Goal: Task Accomplishment & Management: Use online tool/utility

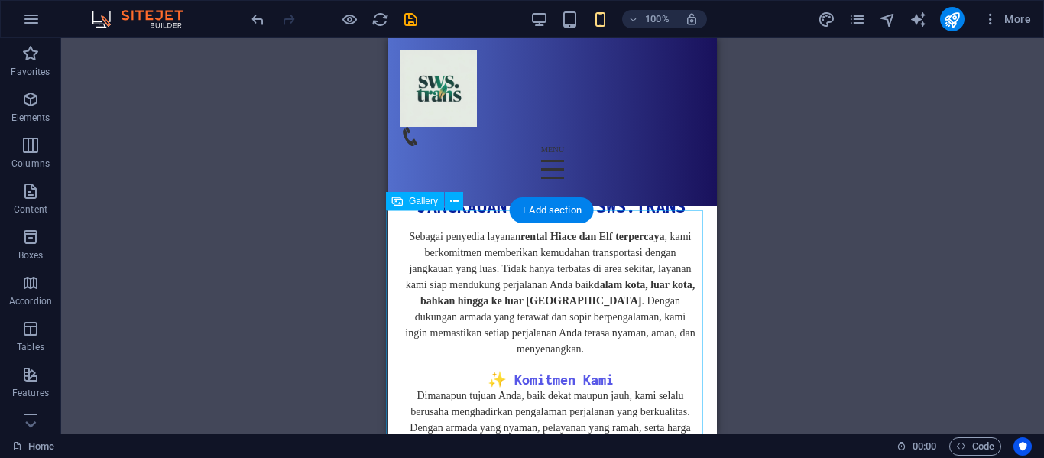
scroll to position [7195, 2]
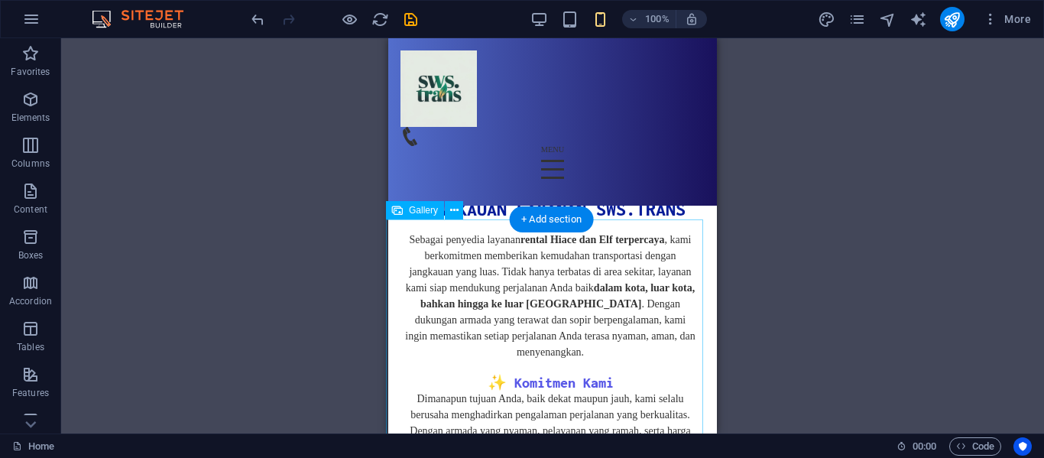
select select "4"
select select "%"
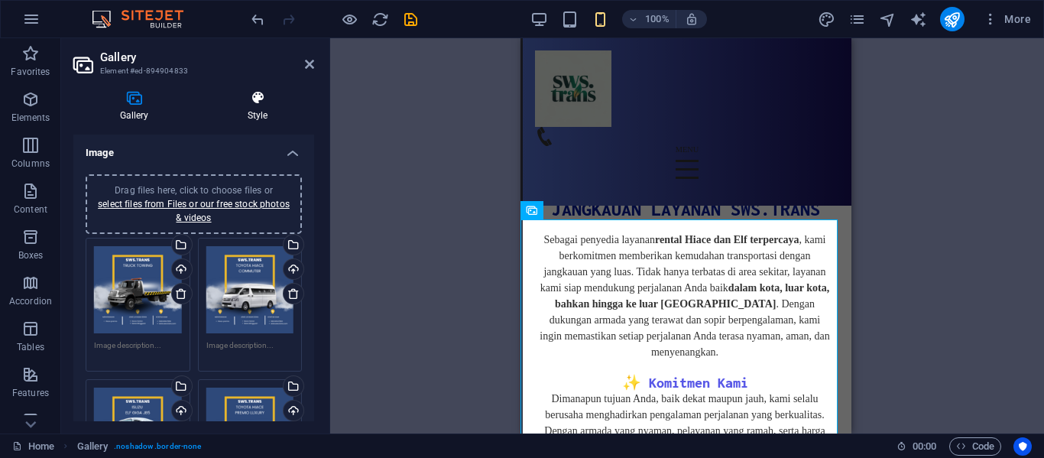
click at [257, 97] on icon at bounding box center [257, 97] width 113 height 15
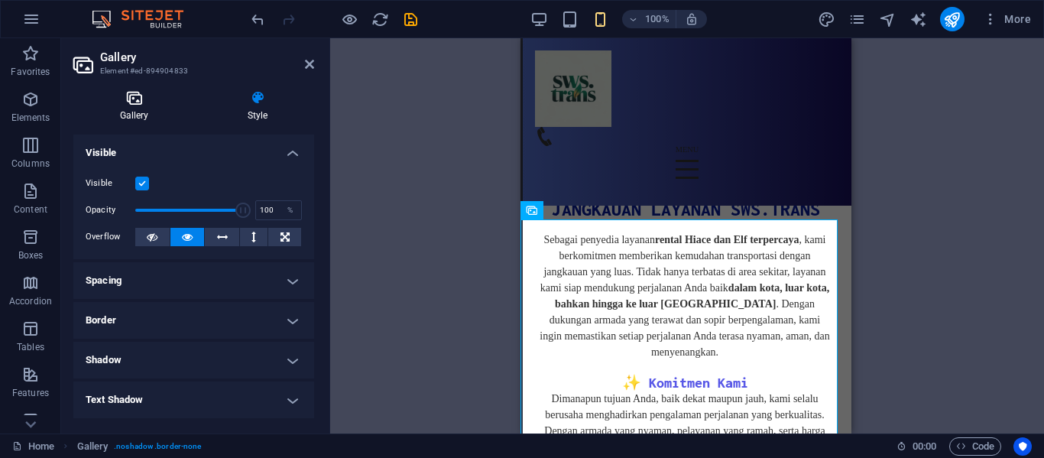
click at [144, 109] on h4 "Gallery" at bounding box center [137, 106] width 128 height 32
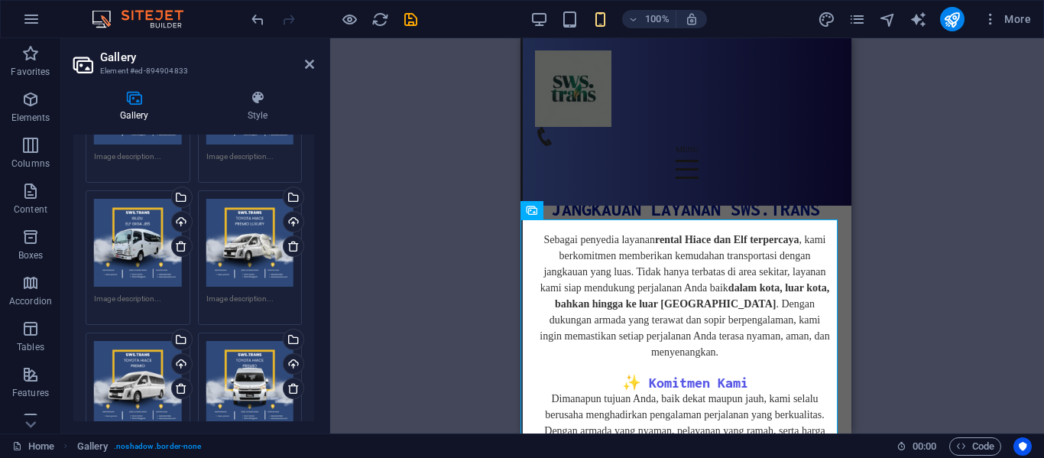
scroll to position [0, 0]
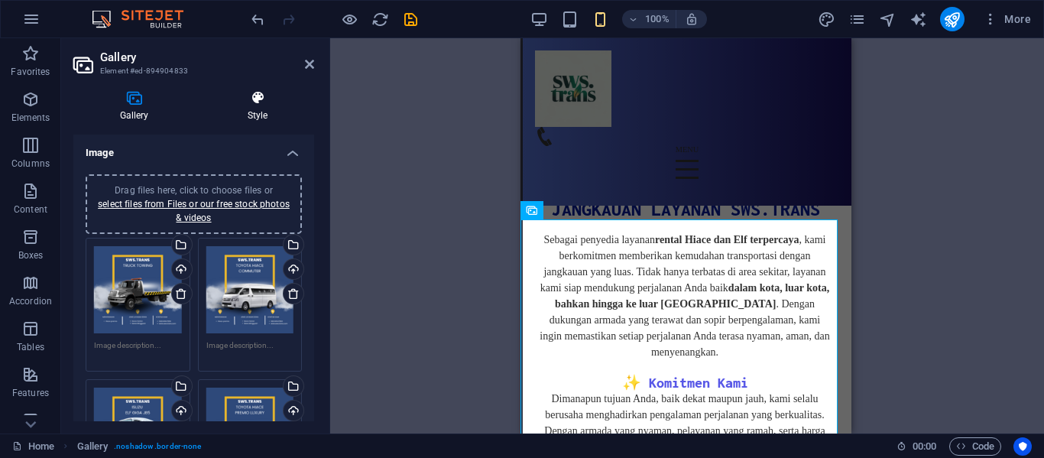
click at [262, 105] on h4 "Style" at bounding box center [257, 106] width 113 height 32
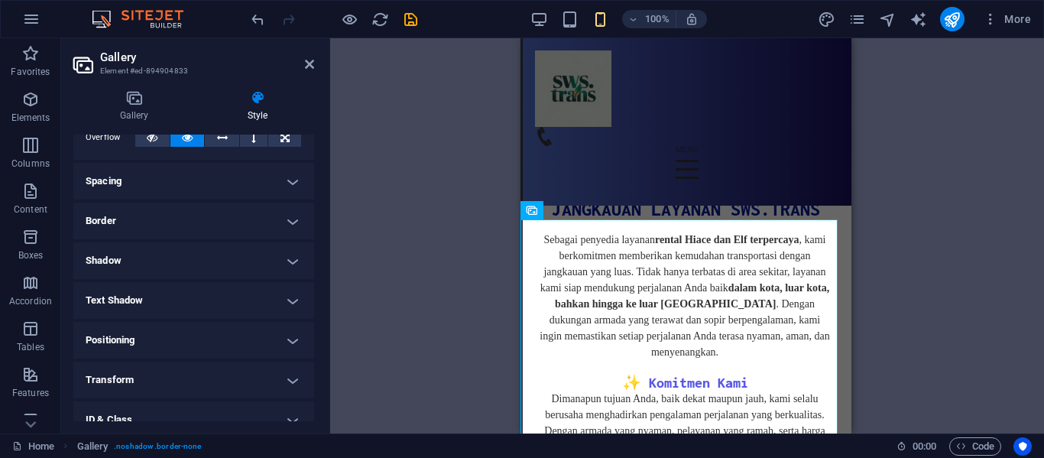
scroll to position [196, 0]
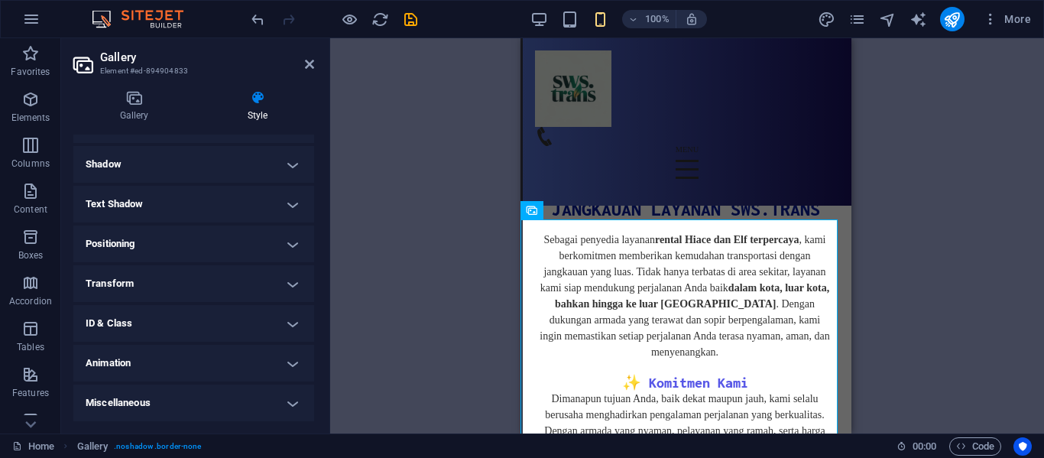
click at [190, 355] on h4 "Animation" at bounding box center [193, 363] width 241 height 37
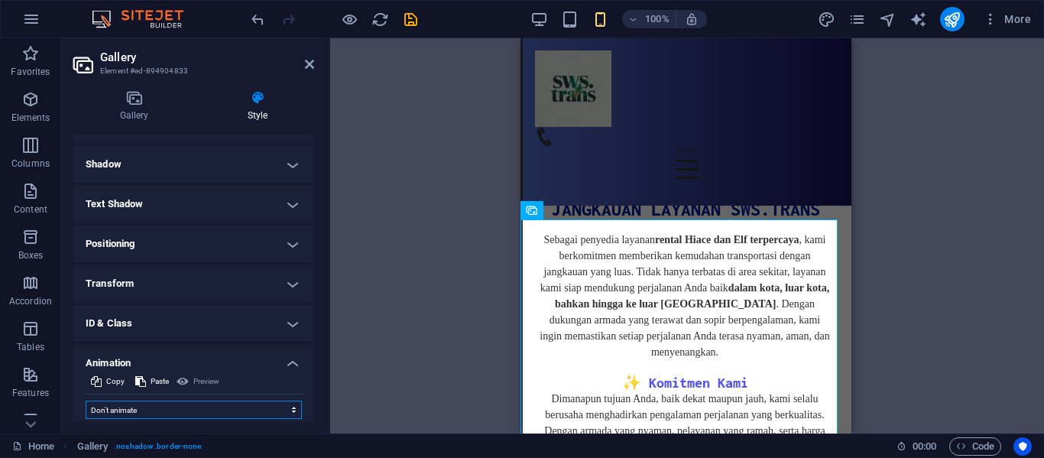
click at [171, 407] on select "Don't animate Show / Hide Slide up/down Zoom in/out Slide left to right Slide r…" at bounding box center [194, 410] width 216 height 18
select select "move-left-to-right"
click at [86, 401] on select "Don't animate Show / Hide Slide up/down Zoom in/out Slide left to right Slide r…" at bounding box center [194, 410] width 216 height 18
select select "scroll"
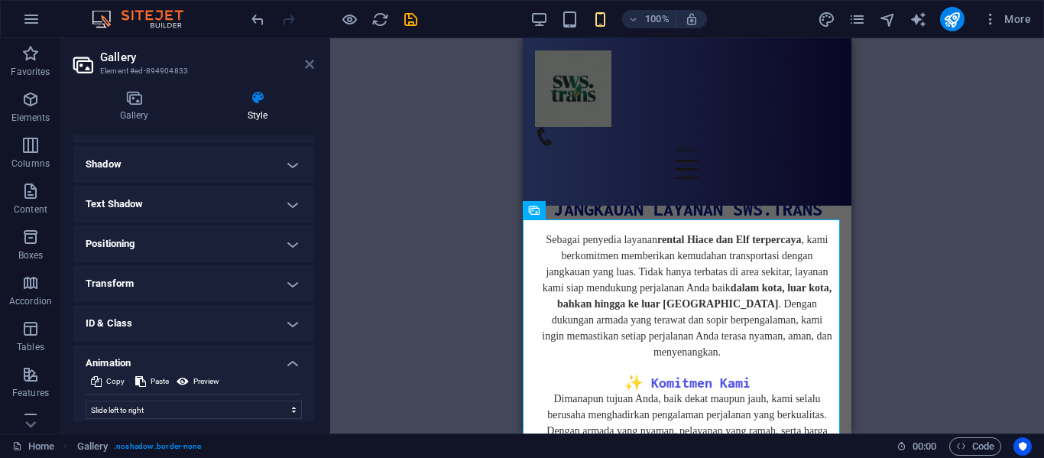
click at [307, 65] on icon at bounding box center [309, 64] width 9 height 12
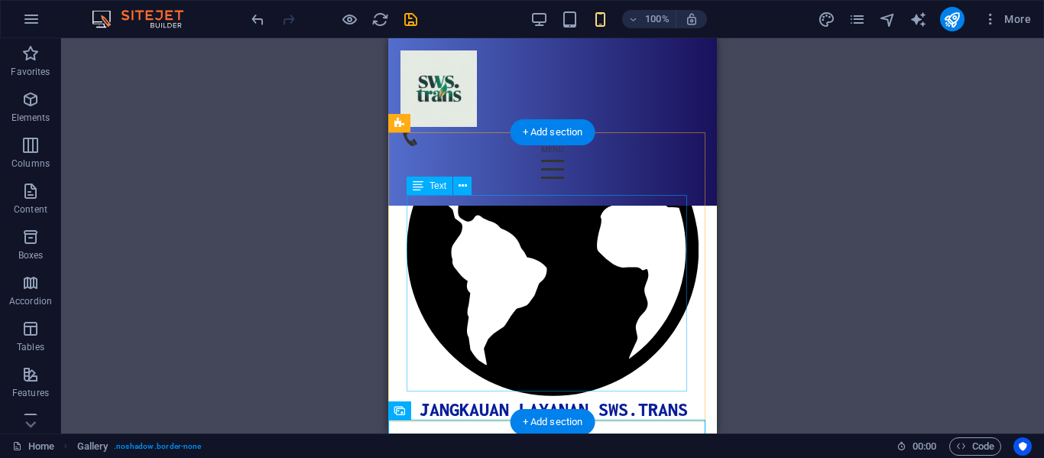
scroll to position [6987, 0]
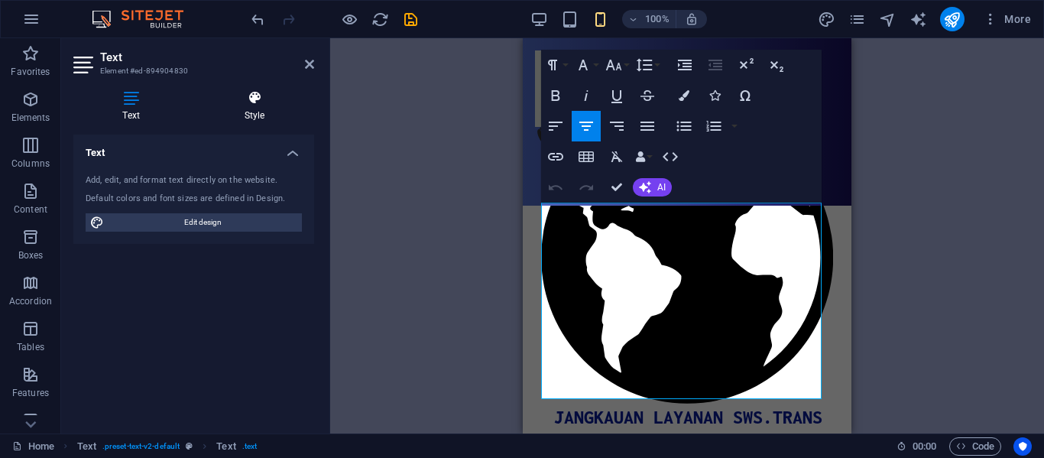
click at [265, 97] on icon at bounding box center [254, 97] width 119 height 15
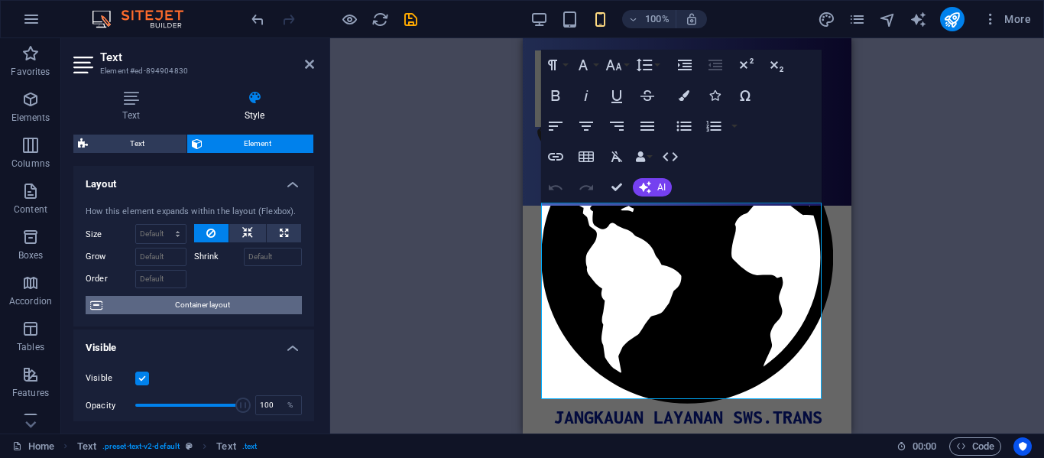
scroll to position [391, 0]
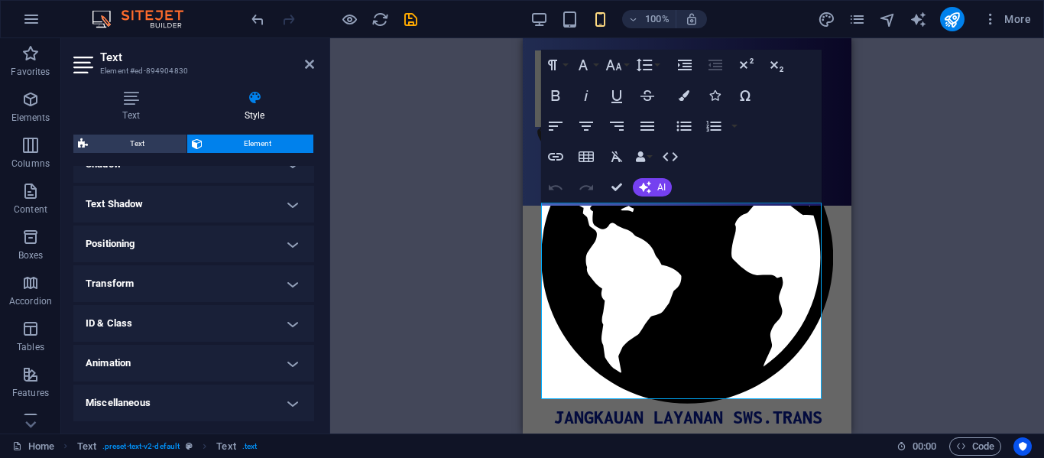
click at [155, 354] on h4 "Animation" at bounding box center [193, 363] width 241 height 37
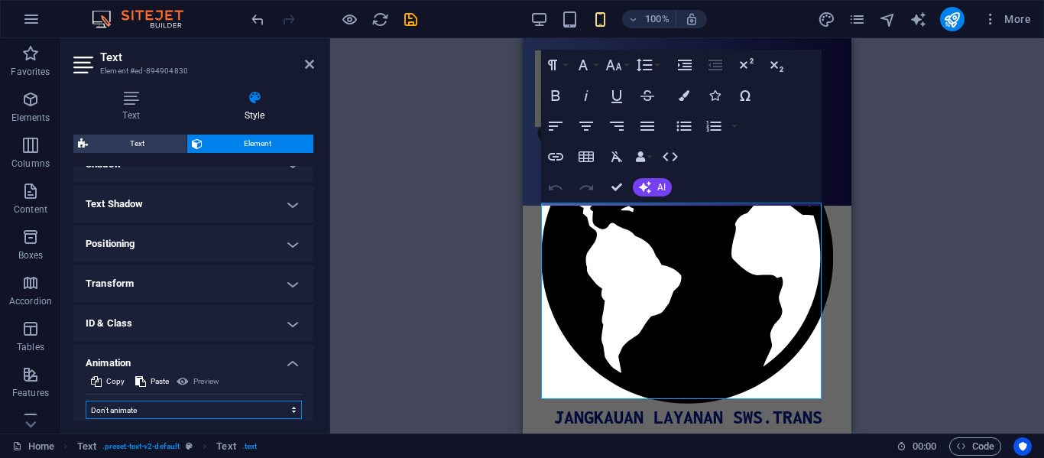
click at [156, 404] on select "Don't animate Show / Hide Slide up/down Zoom in/out Slide left to right Slide r…" at bounding box center [194, 410] width 216 height 18
select select "move-left-to-right"
click at [86, 401] on select "Don't animate Show / Hide Slide up/down Zoom in/out Slide left to right Slide r…" at bounding box center [194, 410] width 216 height 18
select select "scroll"
click at [240, 413] on select "Don't animate Show / Hide Slide up/down Zoom in/out Slide left to right Slide r…" at bounding box center [194, 410] width 216 height 18
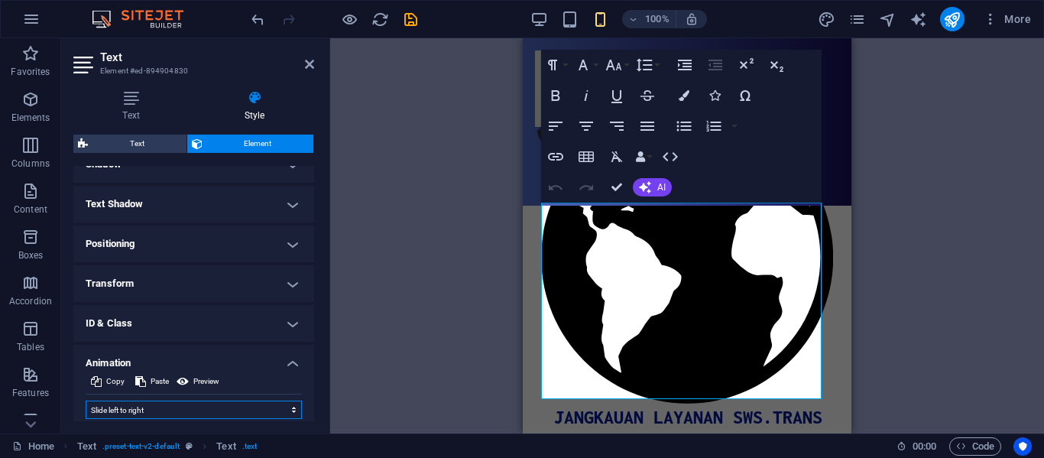
select select "move-right-to-left"
click at [86, 401] on select "Don't animate Show / Hide Slide up/down Zoom in/out Slide left to right Slide r…" at bounding box center [194, 410] width 216 height 18
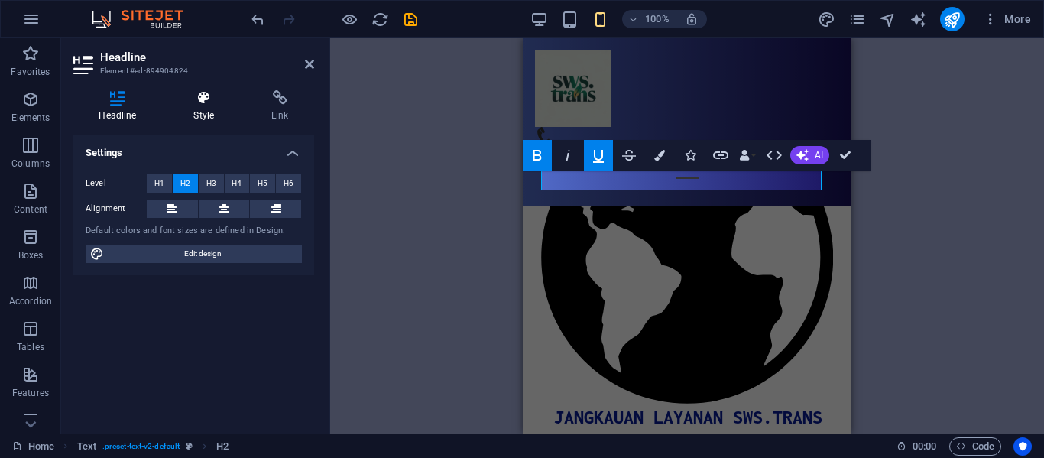
click at [212, 118] on h4 "Style" at bounding box center [207, 106] width 78 height 32
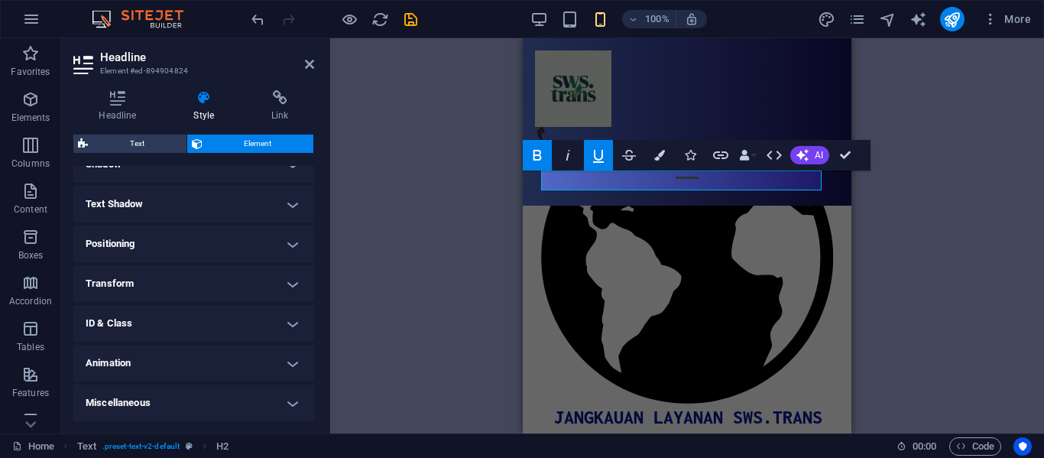
click at [134, 375] on h4 "Animation" at bounding box center [193, 363] width 241 height 37
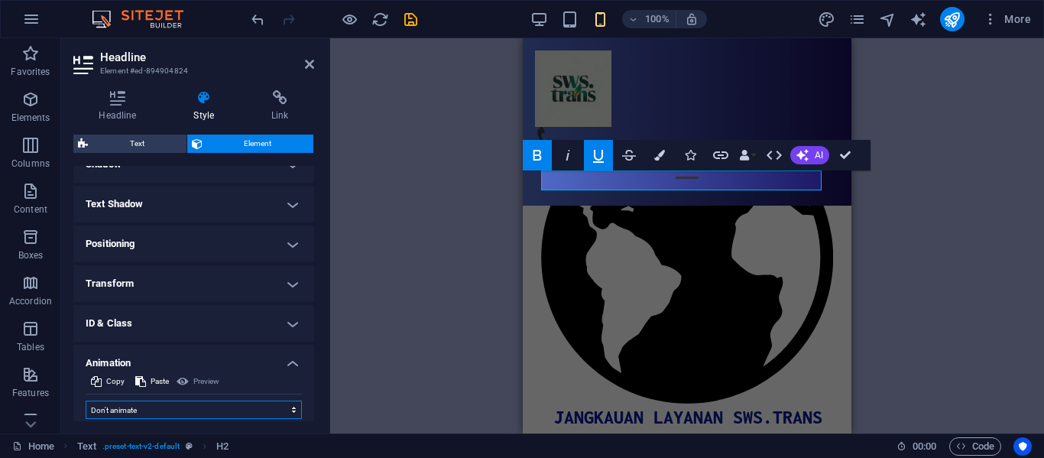
click at [138, 402] on select "Don't animate Show / Hide Slide up/down Zoom in/out Slide left to right Slide r…" at bounding box center [194, 410] width 216 height 18
select select "slide"
click at [86, 401] on select "Don't animate Show / Hide Slide up/down Zoom in/out Slide left to right Slide r…" at bounding box center [194, 410] width 216 height 18
select select "scroll"
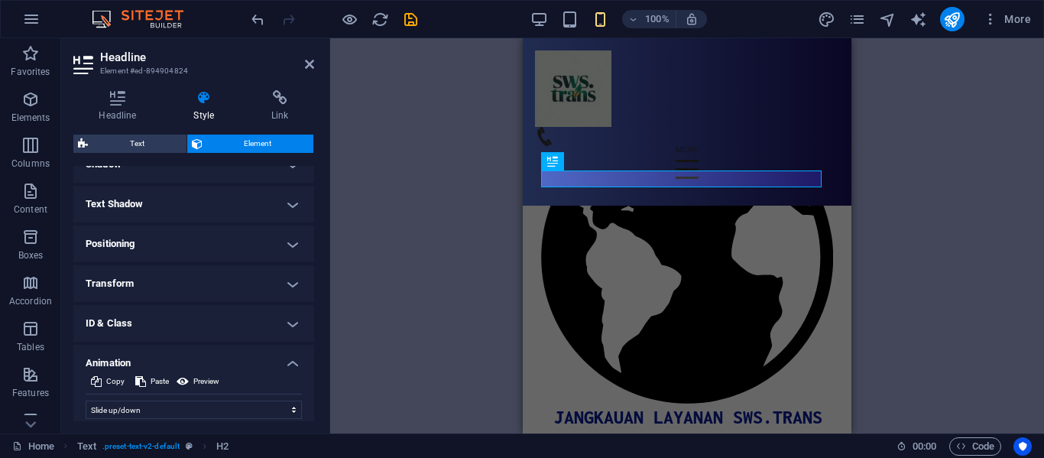
click at [417, 203] on div "H2 Container Container 2 columns Container 2 columns Container Container Boxes …" at bounding box center [687, 235] width 714 height 395
click at [312, 63] on icon at bounding box center [309, 64] width 9 height 12
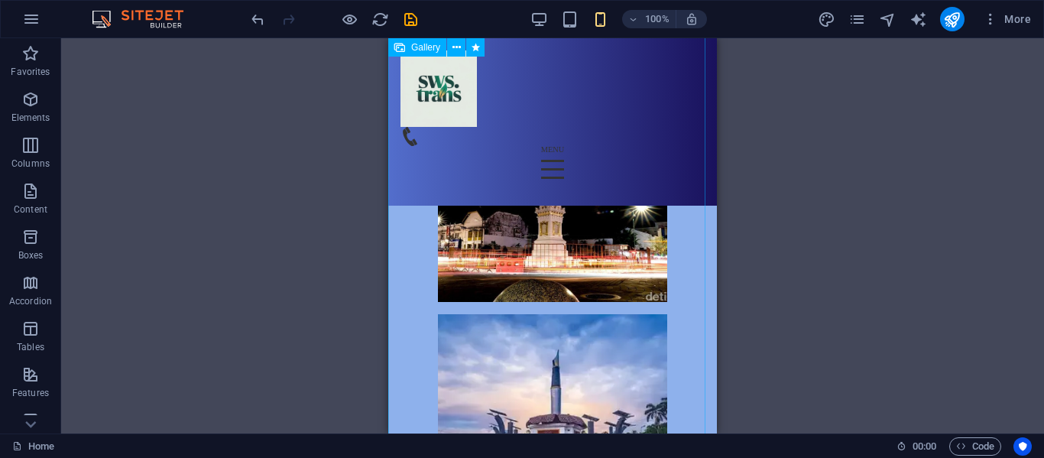
scroll to position [7683, 0]
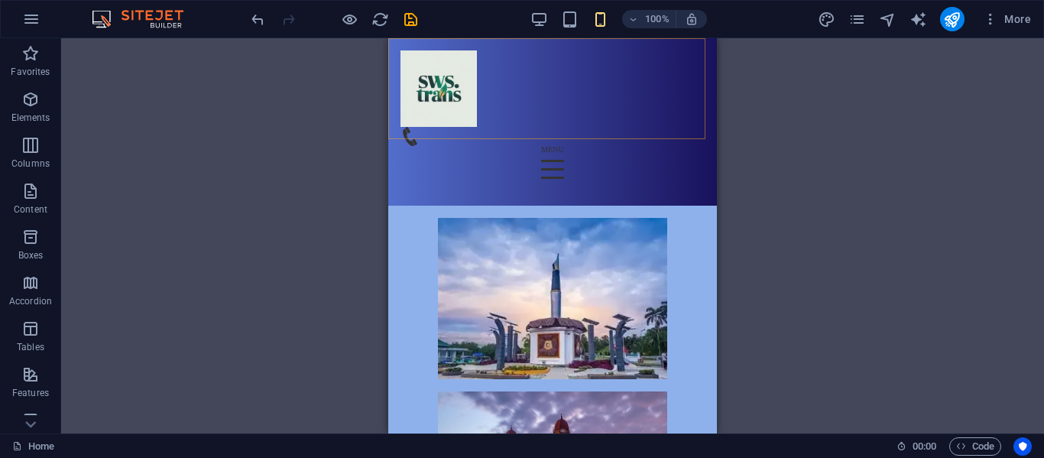
click at [569, 55] on div "Menu Home About US Layanan Unit Gallery Kontak" at bounding box center [552, 121] width 329 height 167
drag, startPoint x: 569, startPoint y: 55, endPoint x: 630, endPoint y: 162, distance: 122.9
click at [569, 55] on div "Menu Home About US Layanan Unit Gallery Kontak" at bounding box center [552, 121] width 329 height 167
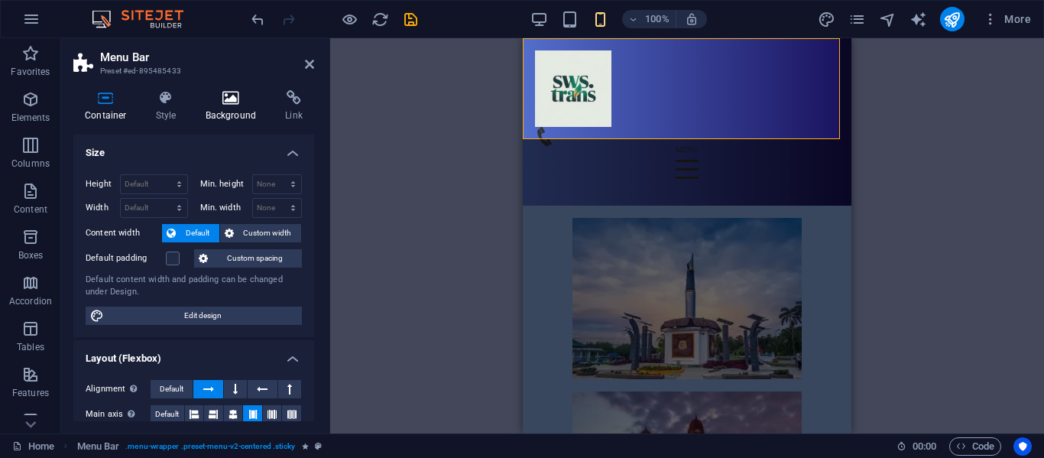
click at [238, 106] on h4 "Background" at bounding box center [234, 106] width 80 height 32
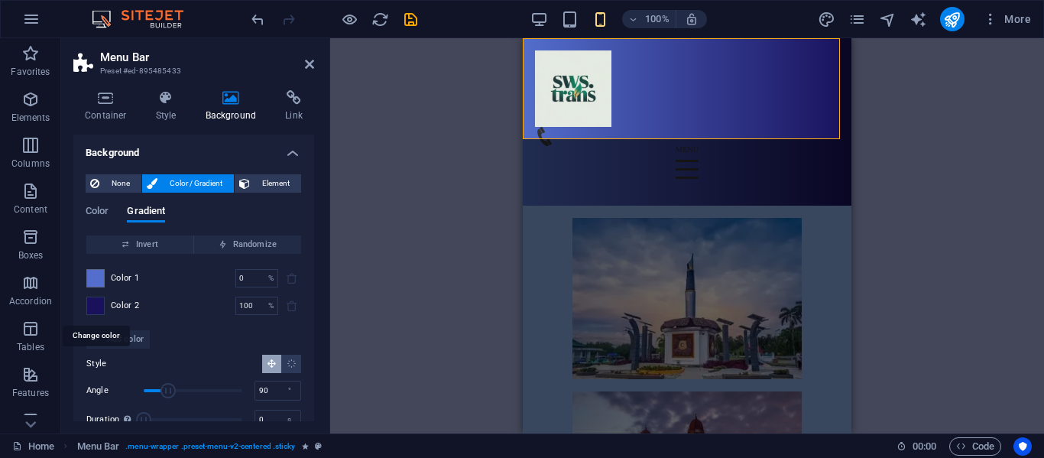
click at [102, 307] on span at bounding box center [95, 305] width 17 height 17
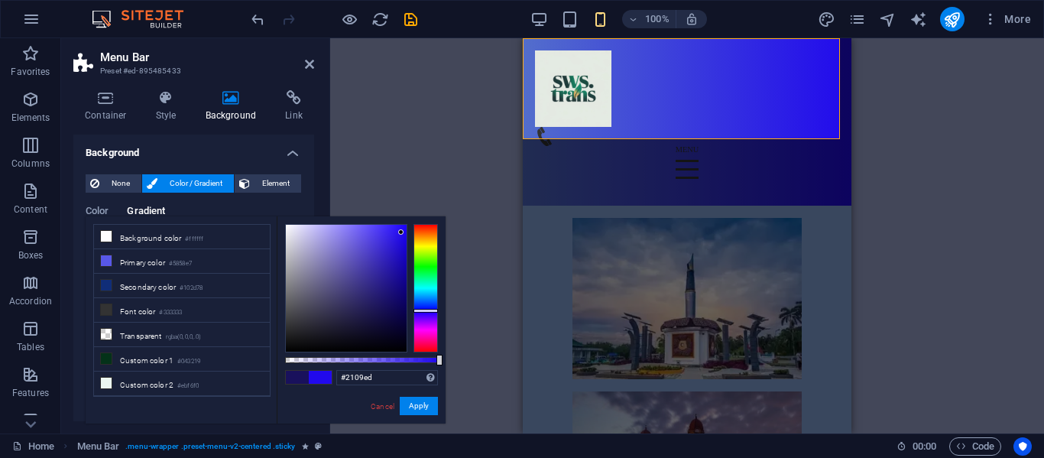
type input "#2008ed"
drag, startPoint x: 383, startPoint y: 302, endPoint x: 402, endPoint y: 232, distance: 72.1
click at [402, 232] on div at bounding box center [401, 231] width 5 height 5
click at [410, 405] on button "Apply" at bounding box center [419, 406] width 38 height 18
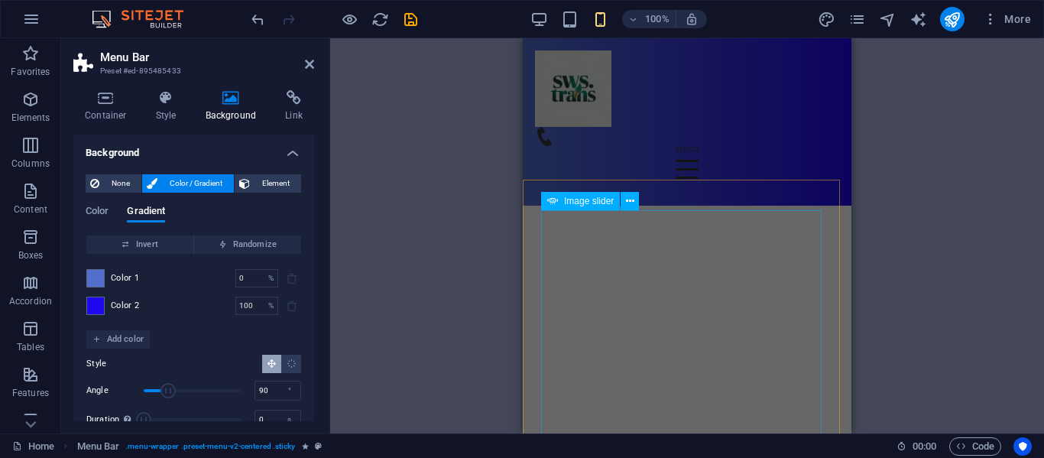
scroll to position [0, 0]
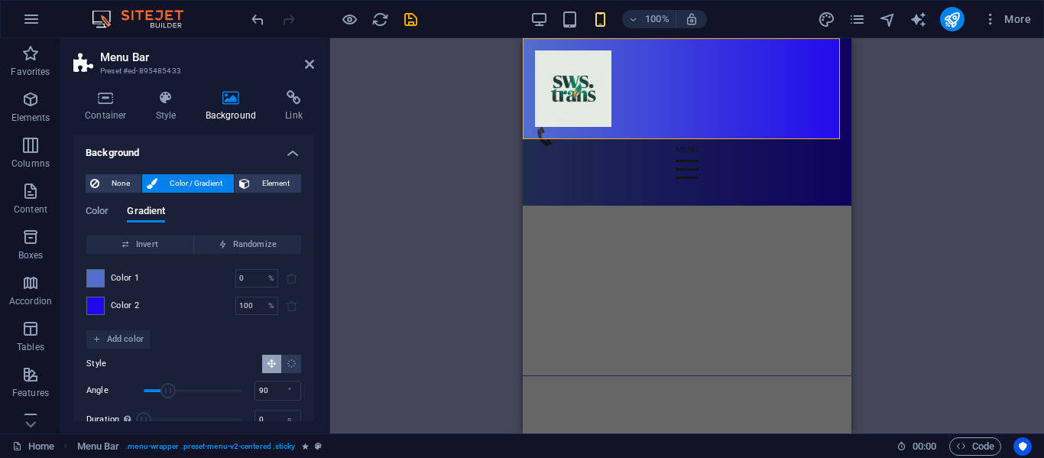
click at [312, 54] on h2 "Menu Bar" at bounding box center [207, 57] width 214 height 14
click at [312, 63] on icon at bounding box center [309, 64] width 9 height 12
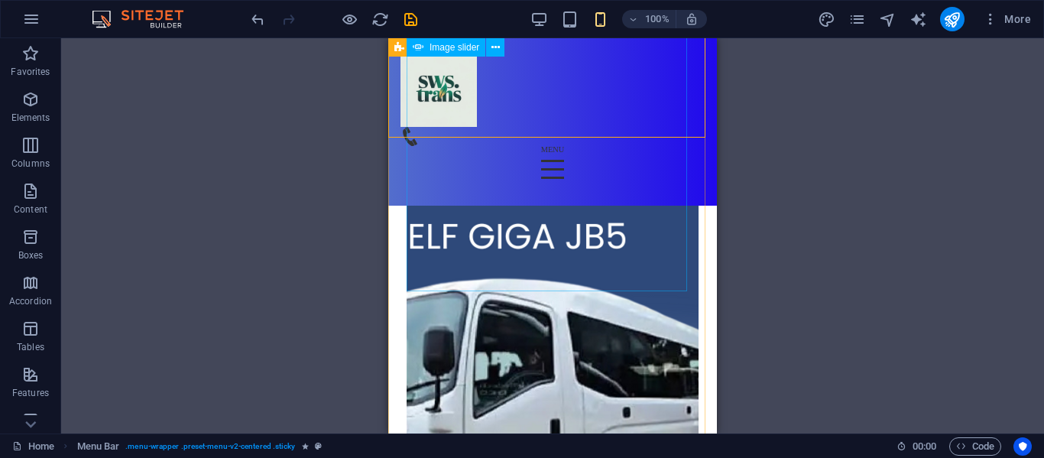
scroll to position [349, 0]
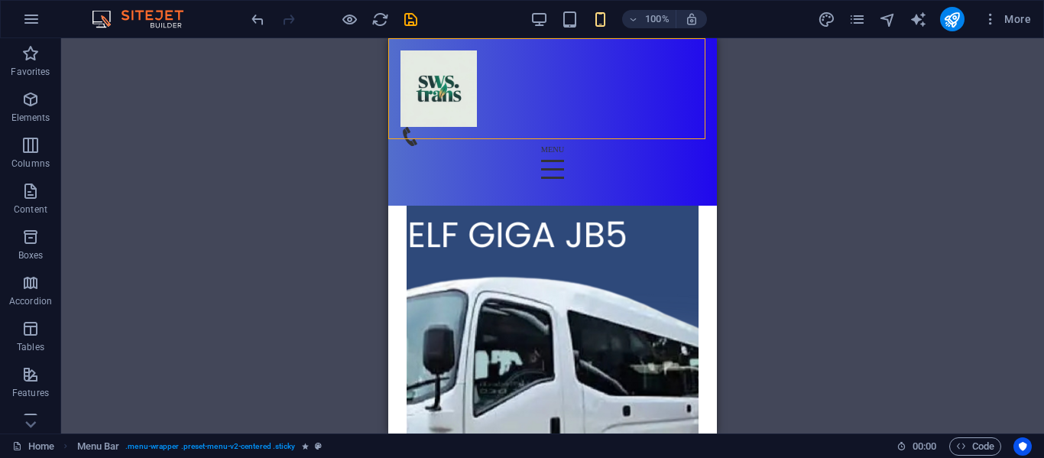
click at [542, 28] on div "100%" at bounding box center [618, 19] width 177 height 24
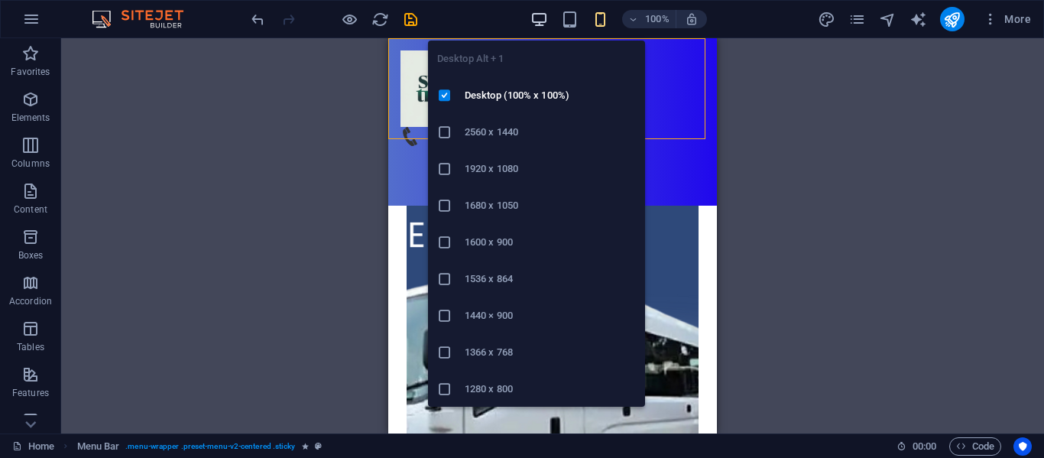
click at [540, 24] on icon "button" at bounding box center [539, 20] width 18 height 18
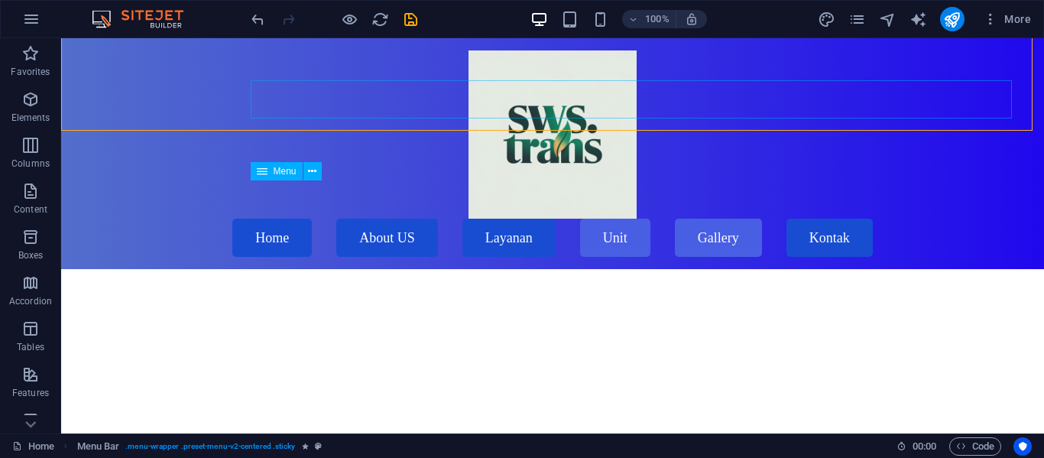
scroll to position [1316, 0]
click at [714, 219] on nav "Home About US Layanan Unit Gallery Kontak" at bounding box center [552, 238] width 929 height 38
select select "search"
select select "default"
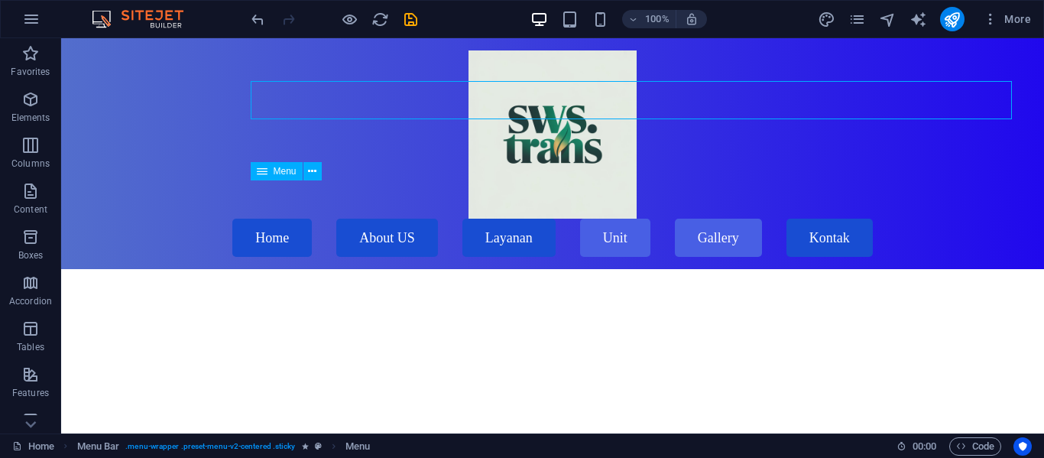
select select "search"
select select "default"
select select "search"
select select "default"
select select "search"
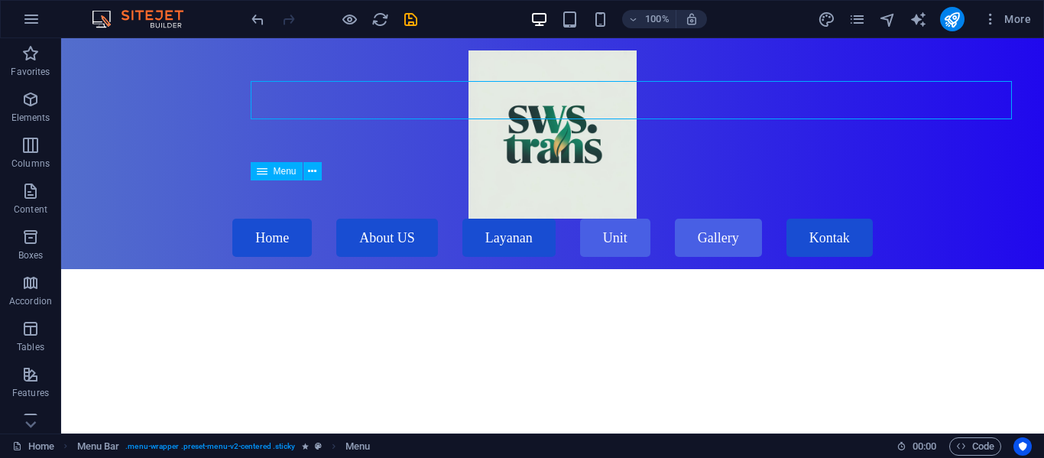
select select "default"
select select "search"
select select "default"
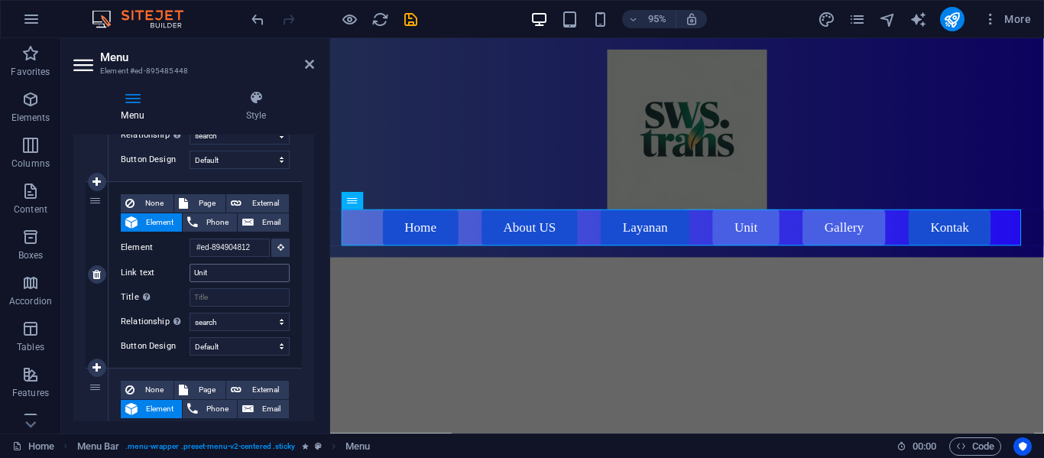
scroll to position [657, 0]
click at [247, 340] on select "None Default Primary Secondary" at bounding box center [240, 346] width 100 height 18
select select "primary"
click at [190, 337] on select "None Default Primary Secondary" at bounding box center [240, 346] width 100 height 18
select select
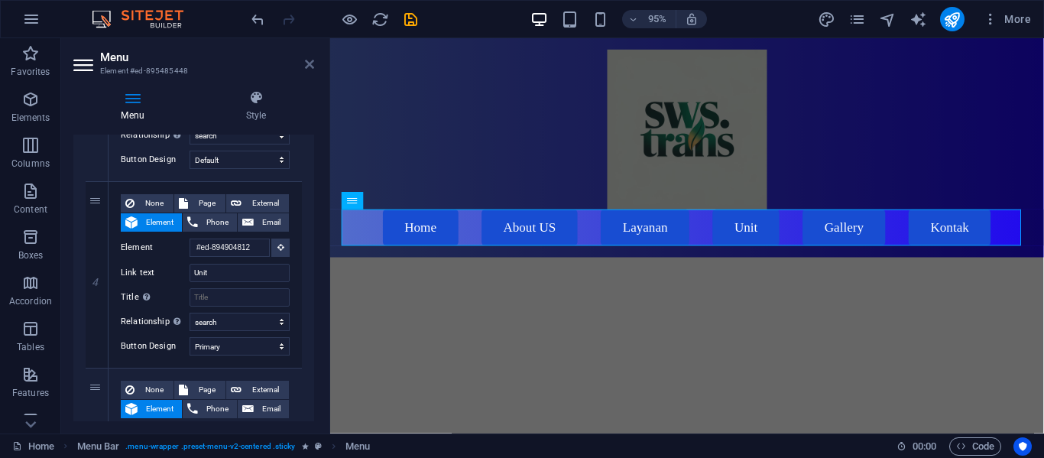
click at [308, 69] on icon at bounding box center [309, 64] width 9 height 12
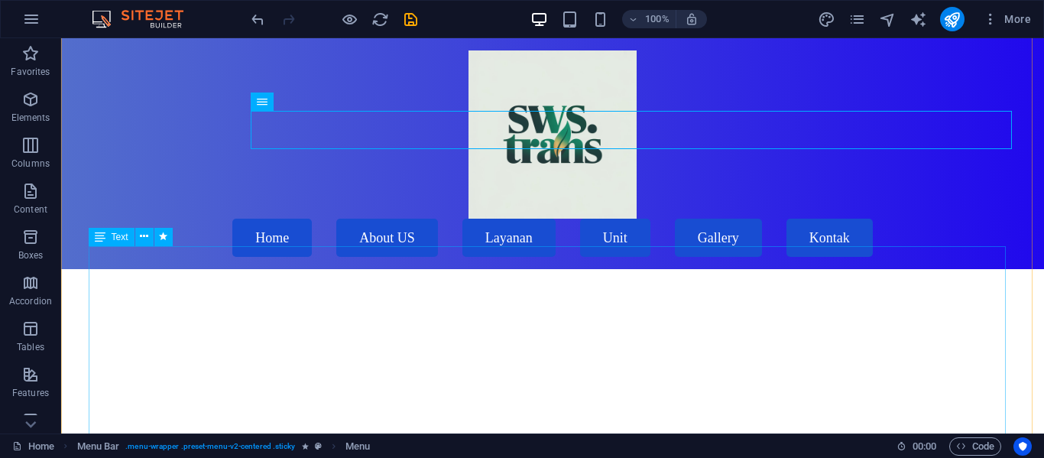
scroll to position [1523, 0]
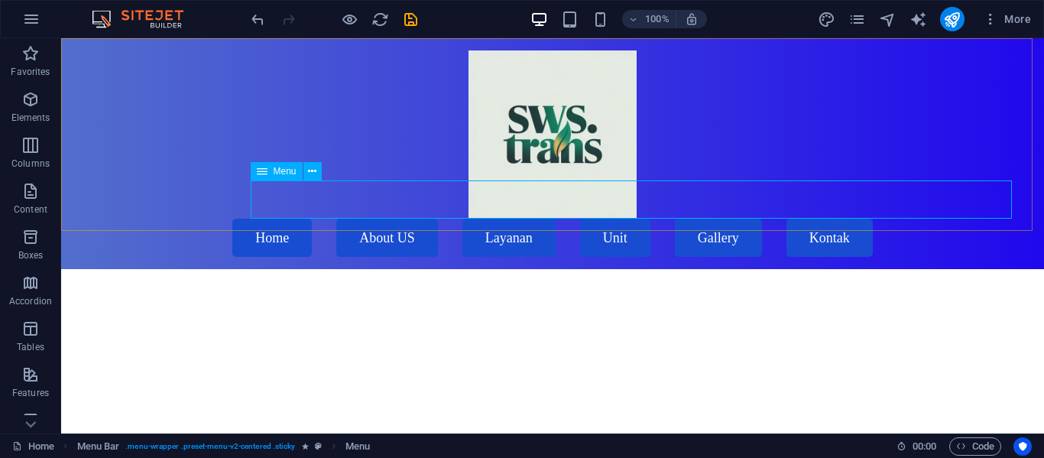
click at [381, 219] on nav "Home About US Layanan Unit Gallery Kontak" at bounding box center [552, 238] width 929 height 38
select select "search"
select select "default"
select select "search"
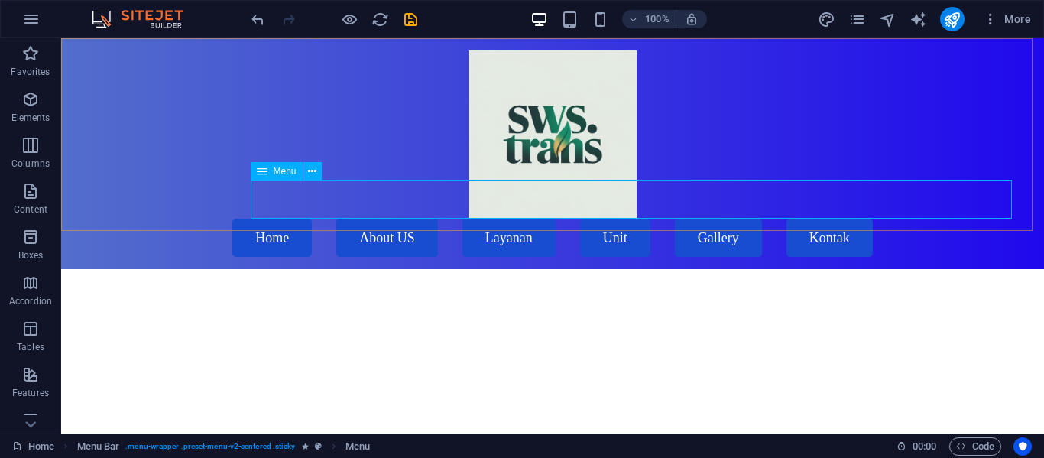
select select "default"
select select "search"
select select "default"
select select "search"
select select "primary"
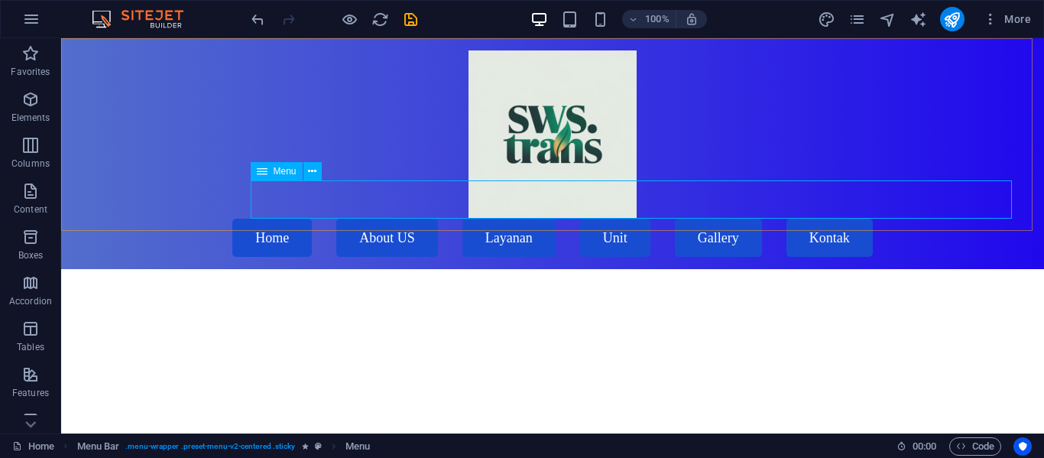
select select "default"
select select "search"
select select "default"
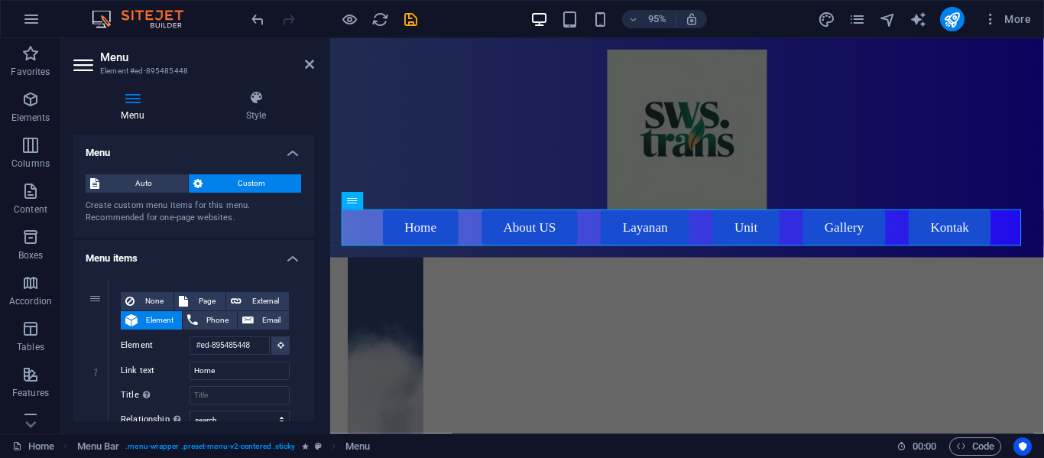
click at [258, 89] on div "Menu Style Menu Auto Custom Create custom menu items for this menu. Recommended…" at bounding box center [193, 255] width 265 height 355
click at [258, 96] on icon at bounding box center [256, 97] width 116 height 15
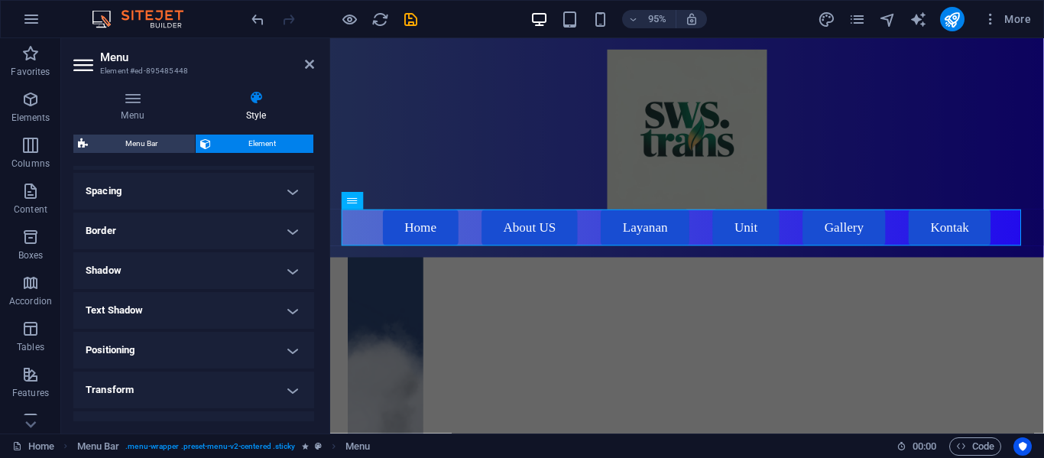
scroll to position [391, 0]
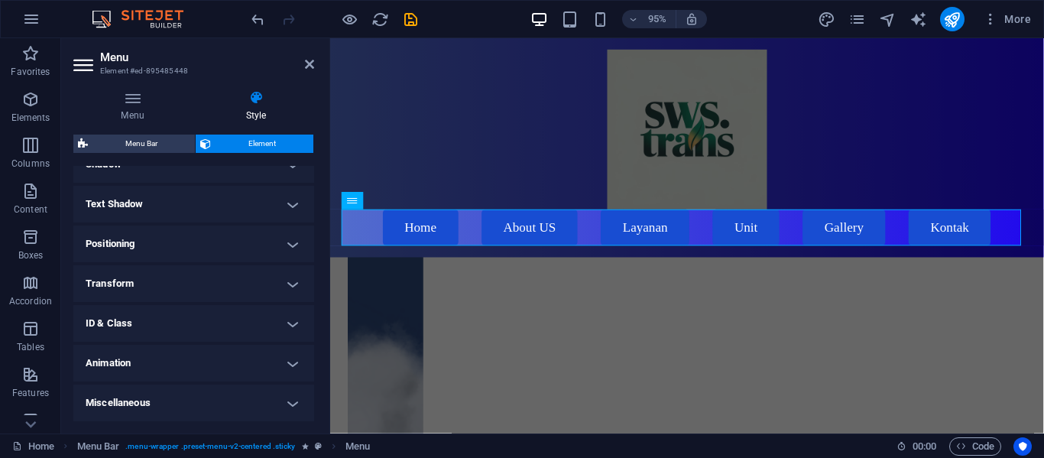
click at [177, 353] on h4 "Animation" at bounding box center [193, 363] width 241 height 37
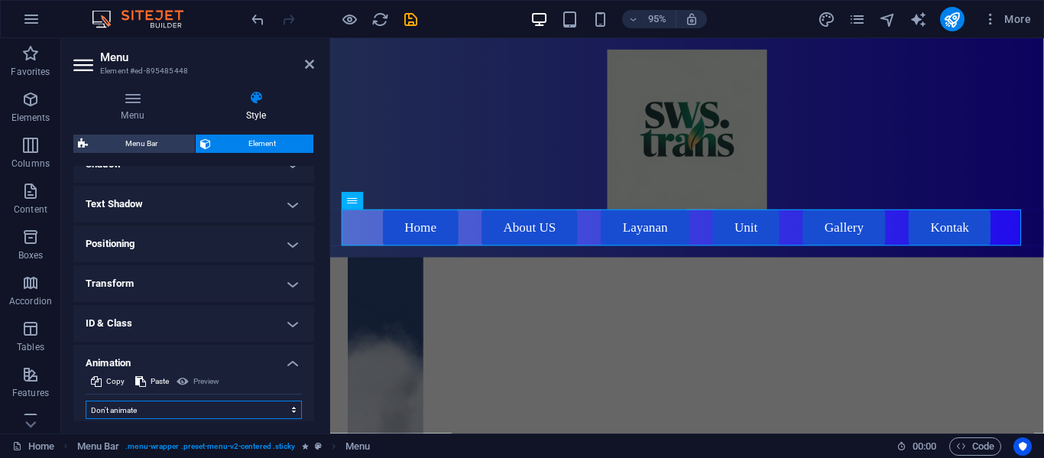
click at [172, 404] on select "Don't animate Show / Hide Slide up/down Zoom in/out Slide left to right Slide r…" at bounding box center [194, 410] width 216 height 18
select select "slide"
click at [86, 401] on select "Don't animate Show / Hide Slide up/down Zoom in/out Slide left to right Slide r…" at bounding box center [194, 410] width 216 height 18
select select "scroll"
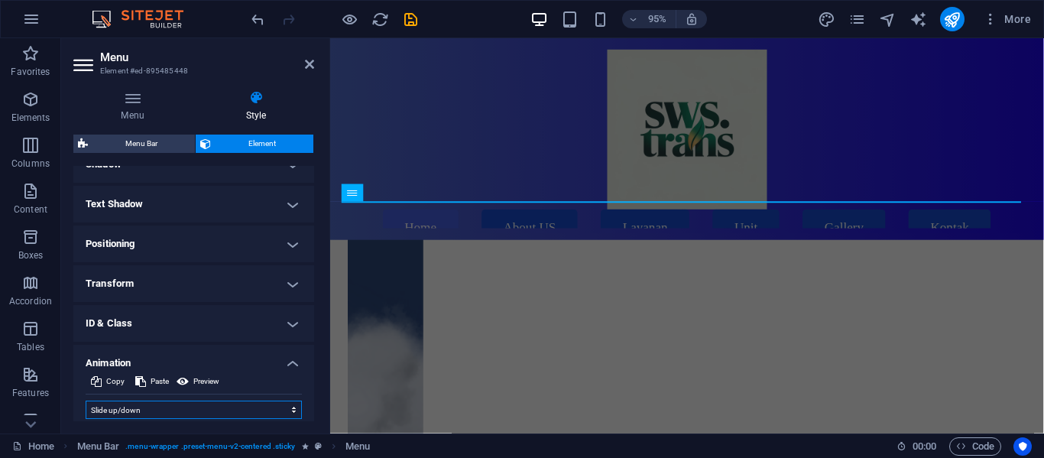
scroll to position [1562, 0]
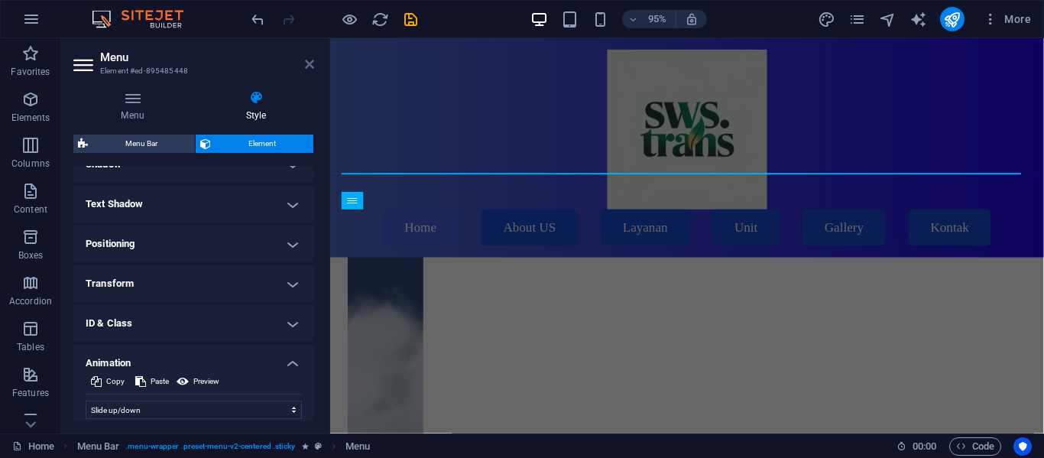
click at [308, 66] on icon at bounding box center [309, 64] width 9 height 12
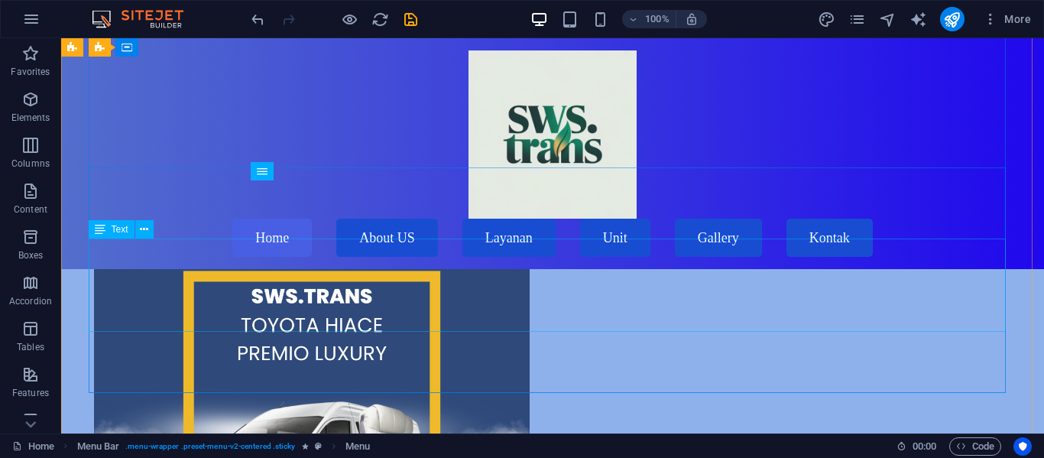
scroll to position [5998, 0]
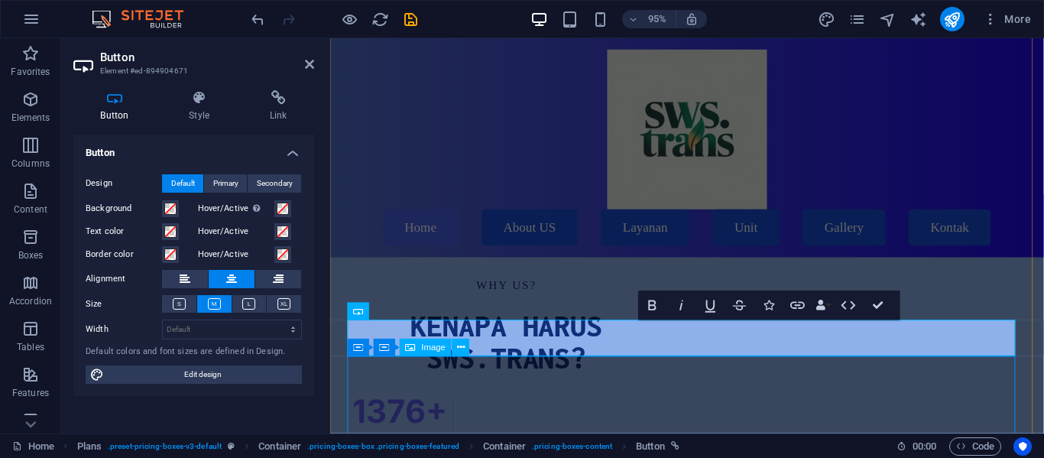
scroll to position [5600, 0]
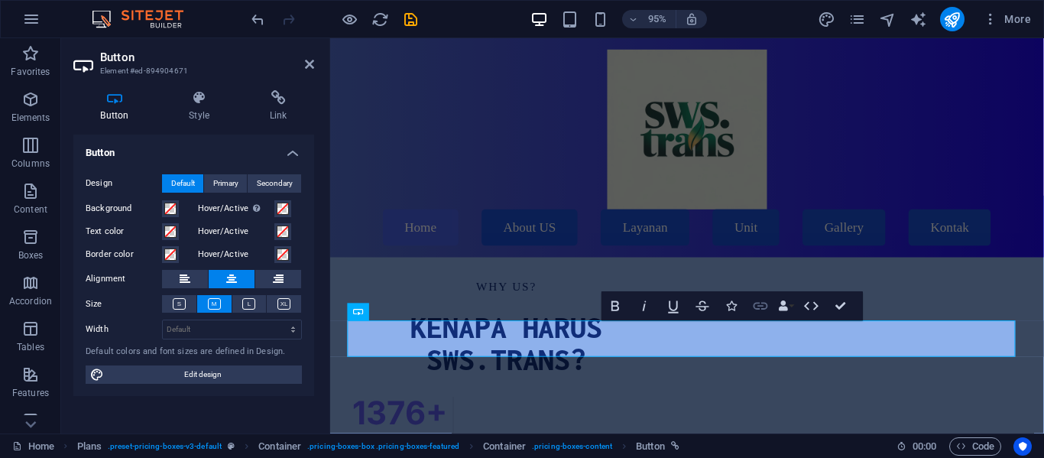
click at [769, 302] on icon "button" at bounding box center [761, 306] width 18 height 18
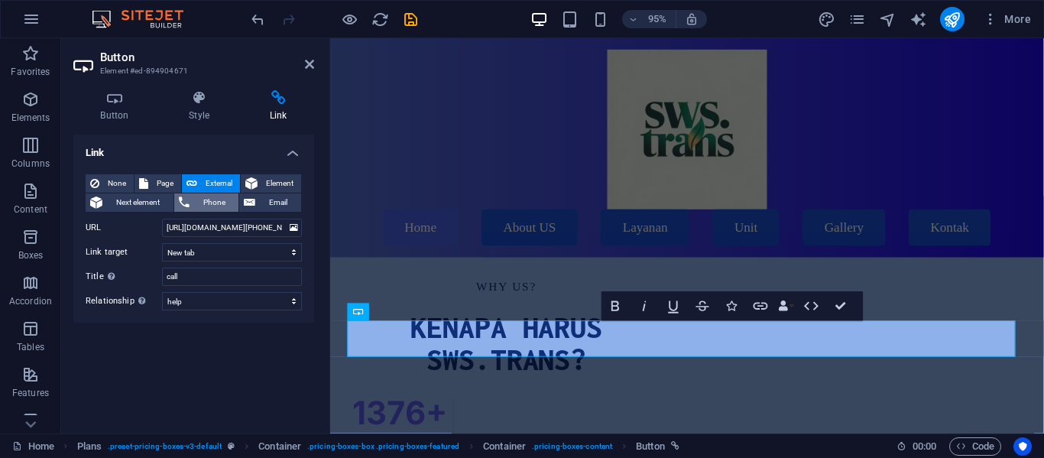
click at [223, 199] on span "Phone" at bounding box center [214, 202] width 41 height 18
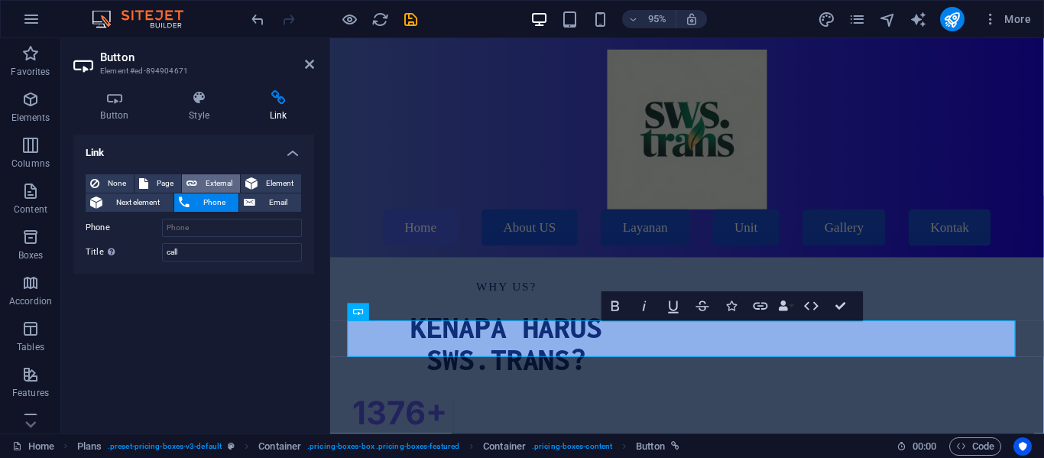
click at [225, 176] on span "External" at bounding box center [219, 183] width 34 height 18
select select "blank"
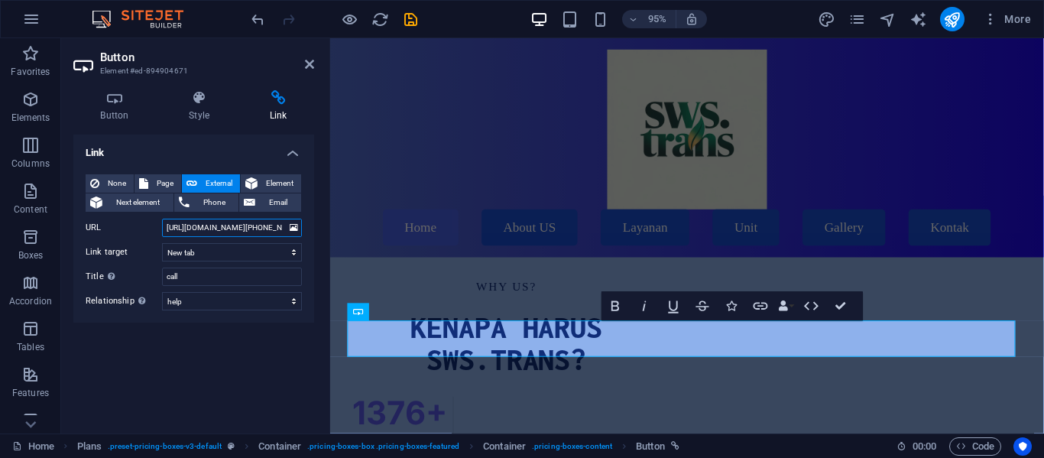
click at [235, 220] on input "[URL][DOMAIN_NAME][PHONE_NUMBER]" at bounding box center [232, 228] width 140 height 18
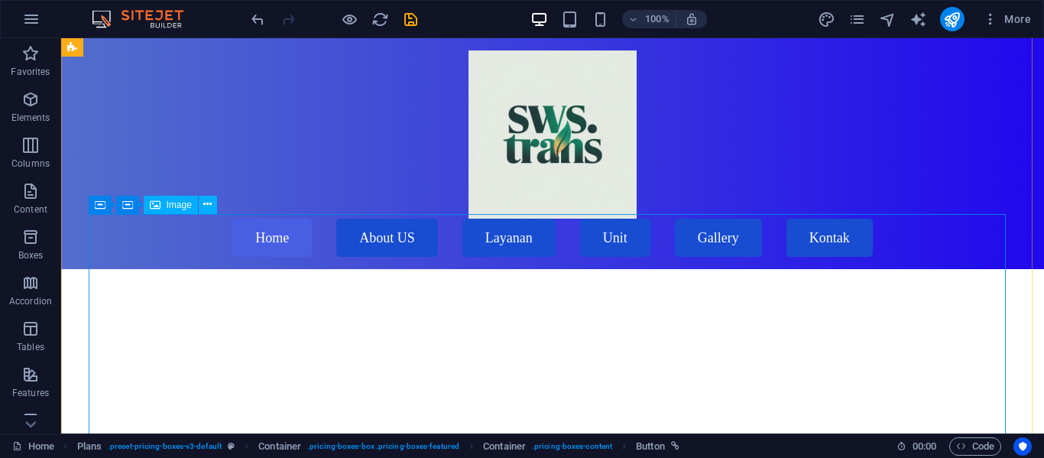
scroll to position [4926, 0]
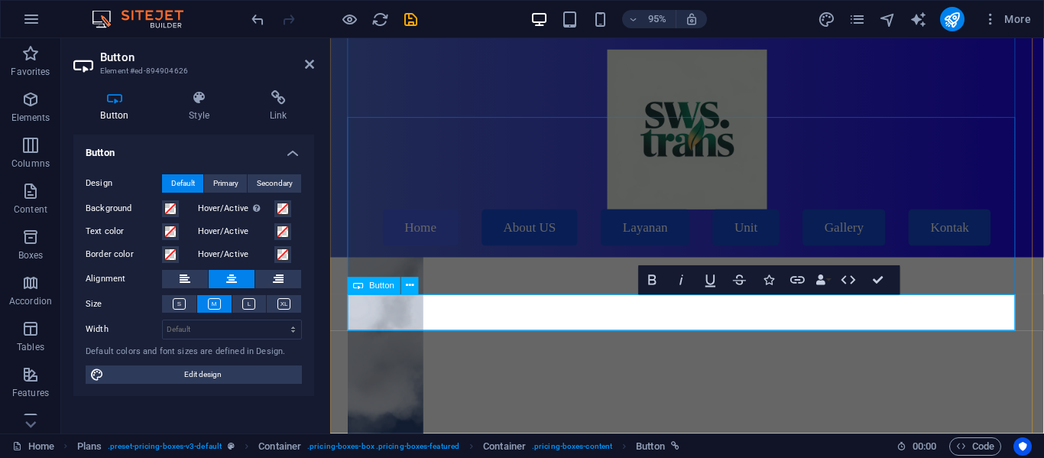
scroll to position [4619, 0]
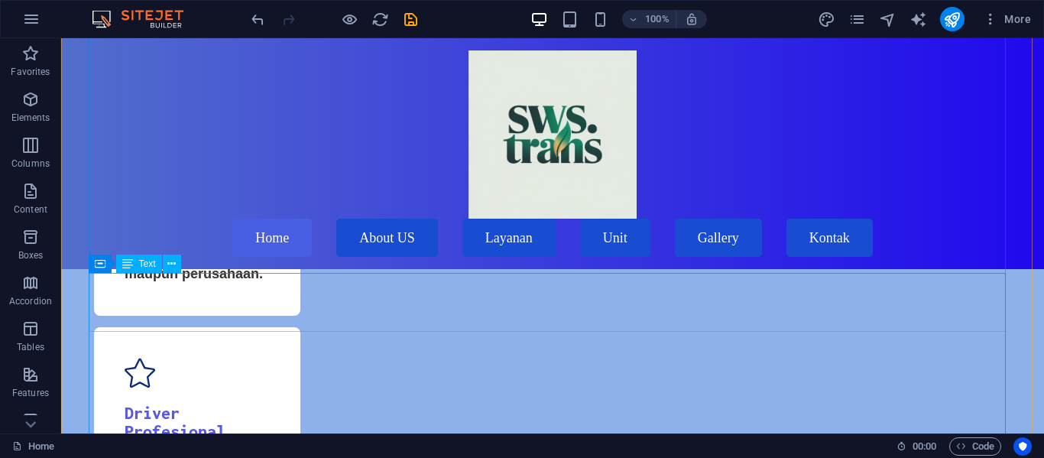
scroll to position [7171, 0]
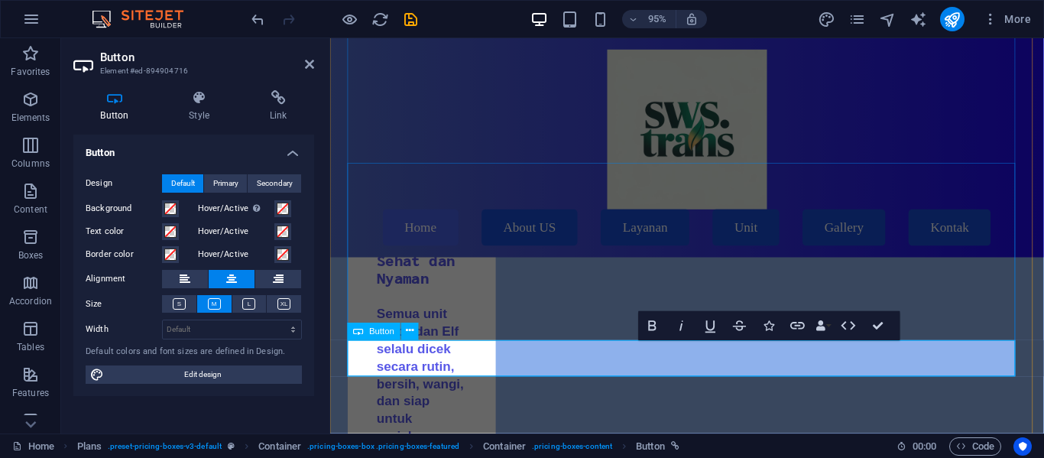
scroll to position [6537, 0]
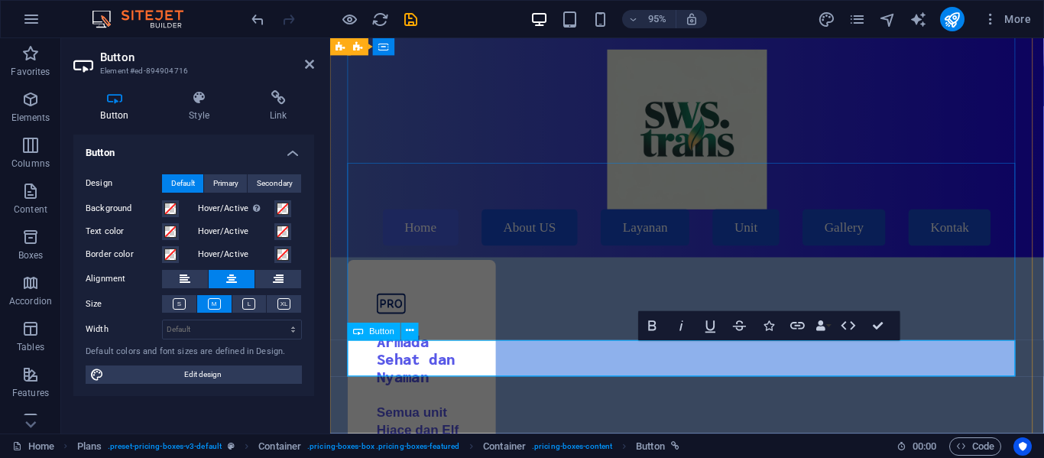
drag, startPoint x: 821, startPoint y: 375, endPoint x: 642, endPoint y: 371, distance: 178.9
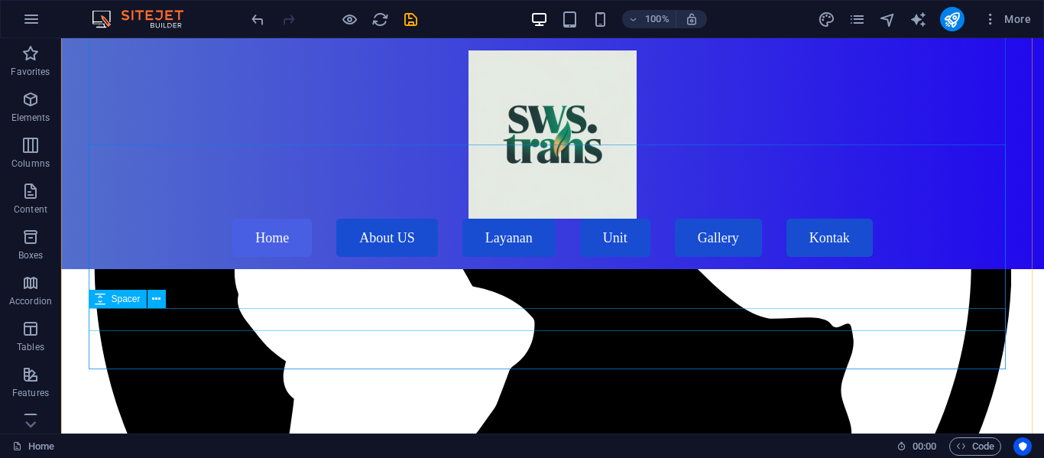
scroll to position [8365, 0]
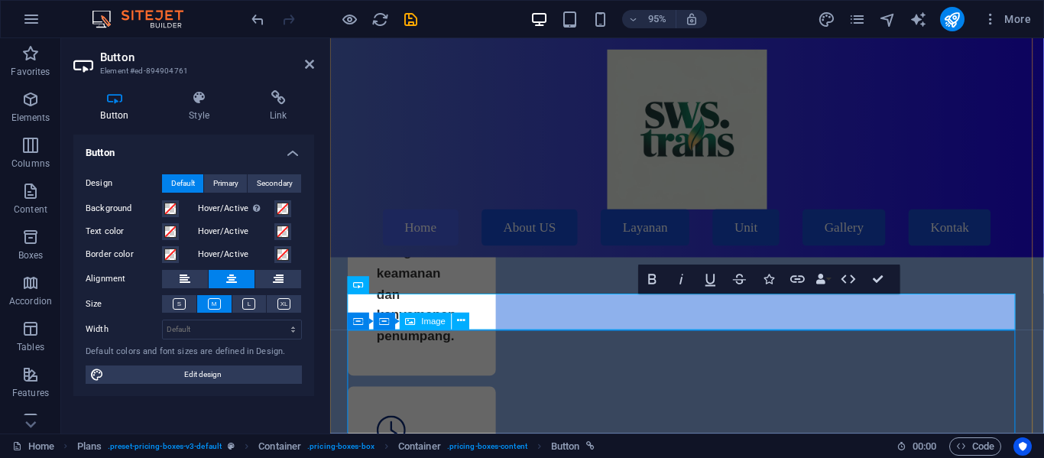
scroll to position [7544, 0]
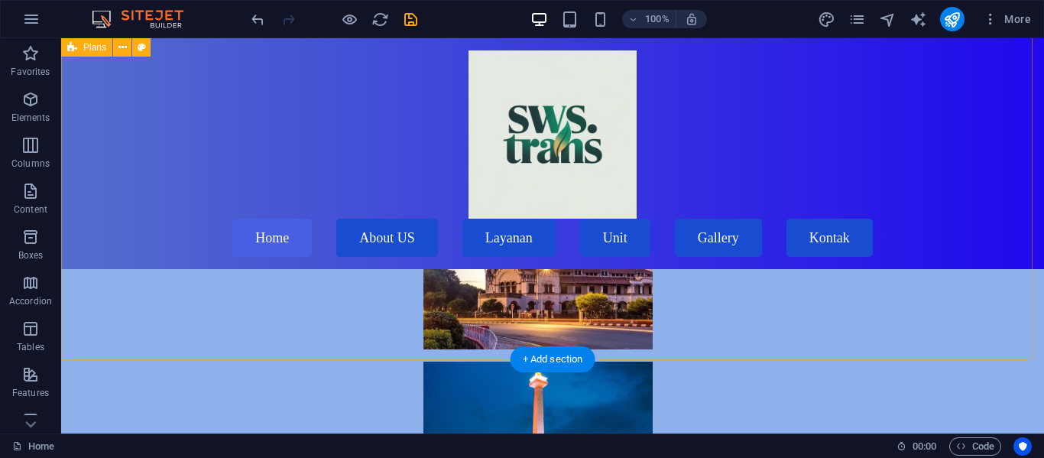
scroll to position [9498, 0]
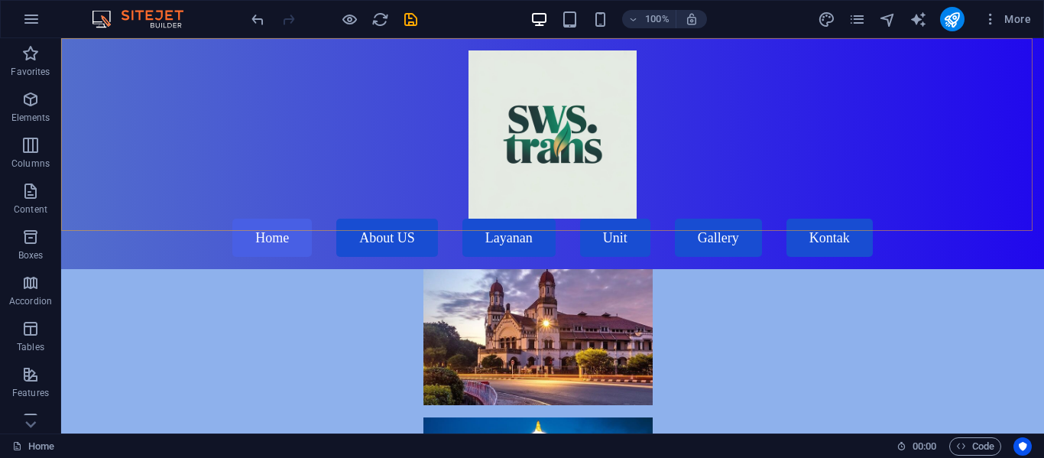
click at [742, 125] on div "Menu Home About US Layanan Unit Gallery Kontak" at bounding box center [552, 153] width 983 height 231
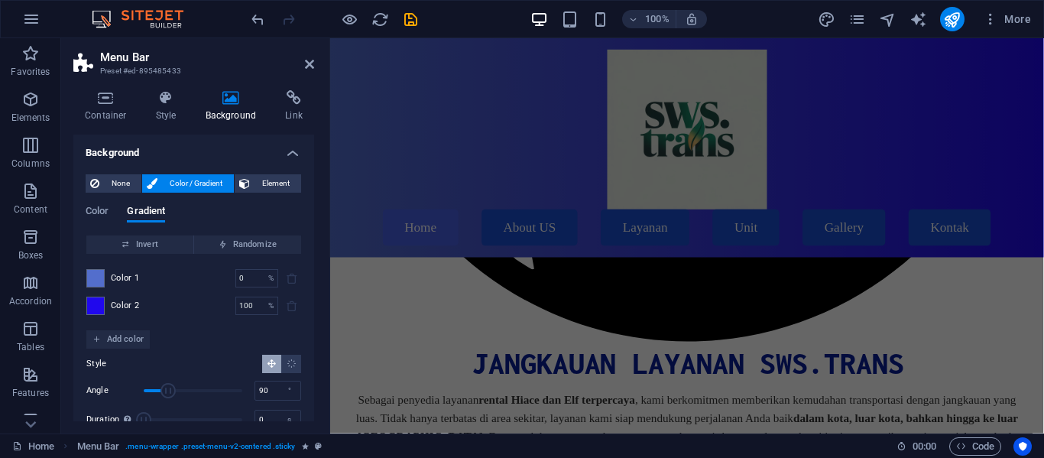
scroll to position [8653, 0]
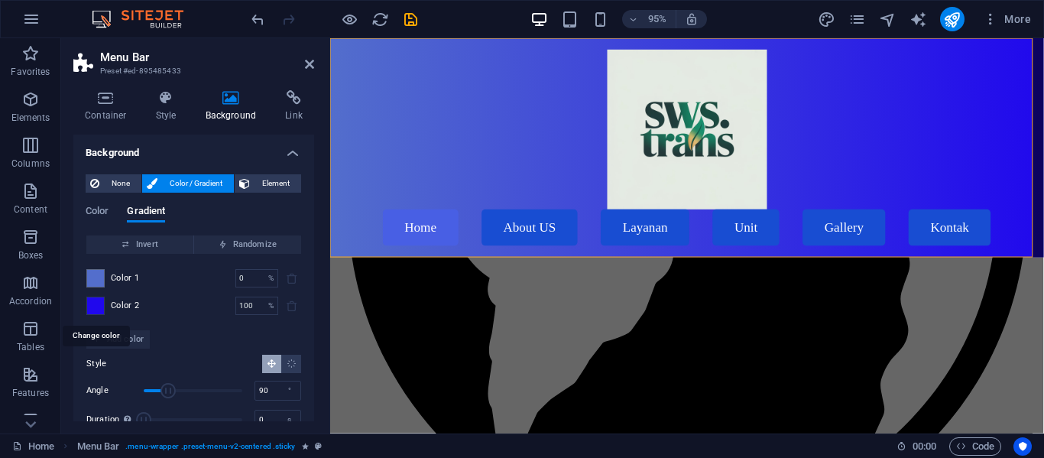
click at [102, 307] on span at bounding box center [95, 305] width 17 height 17
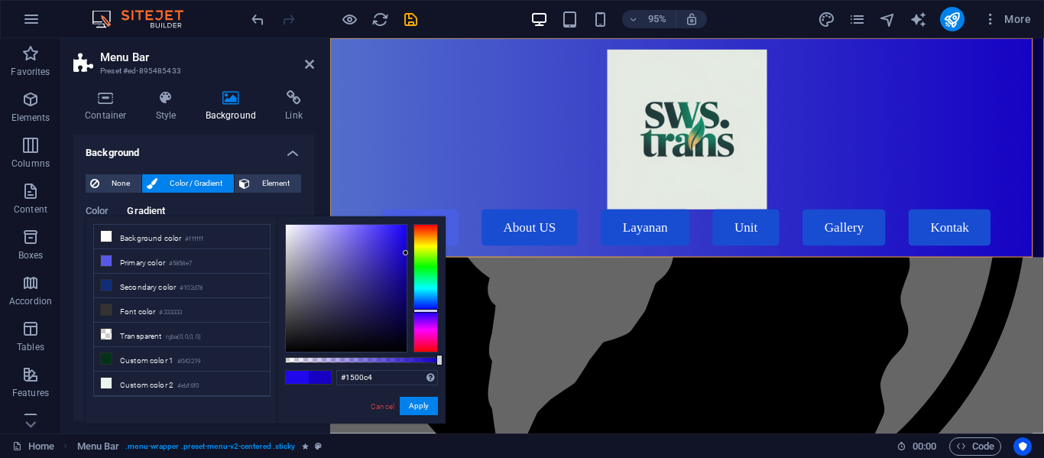
drag, startPoint x: 402, startPoint y: 230, endPoint x: 420, endPoint y: 253, distance: 28.9
click at [420, 253] on div at bounding box center [361, 288] width 153 height 128
click at [418, 407] on button "Apply" at bounding box center [419, 406] width 38 height 18
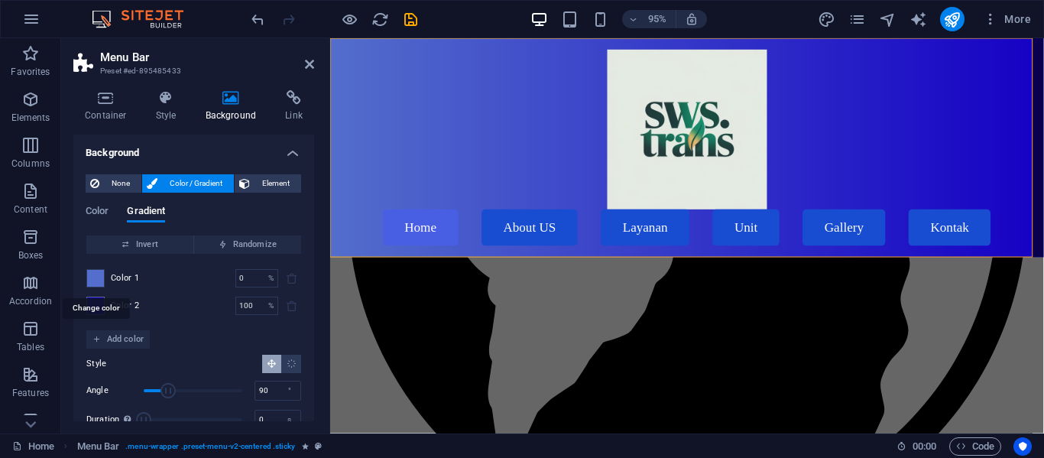
click at [89, 281] on span at bounding box center [95, 278] width 17 height 17
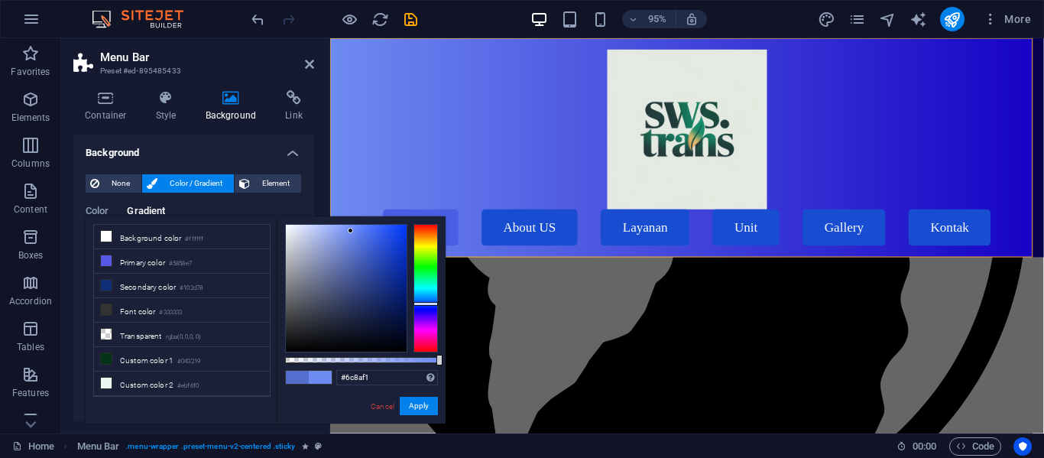
type input "#6d8bf2"
drag, startPoint x: 358, startPoint y: 247, endPoint x: 352, endPoint y: 230, distance: 17.9
click at [352, 230] on div at bounding box center [351, 229] width 5 height 5
click at [421, 397] on button "Apply" at bounding box center [419, 406] width 38 height 18
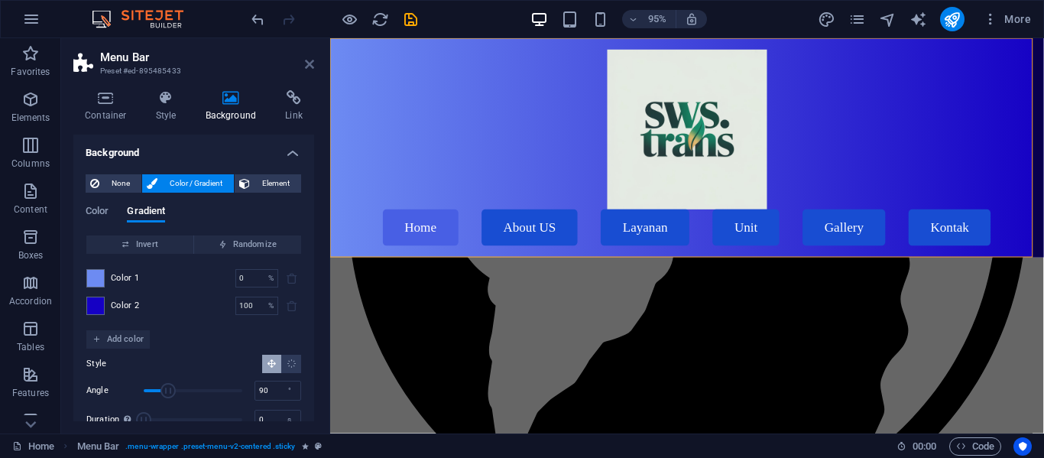
click at [313, 67] on icon at bounding box center [309, 64] width 9 height 12
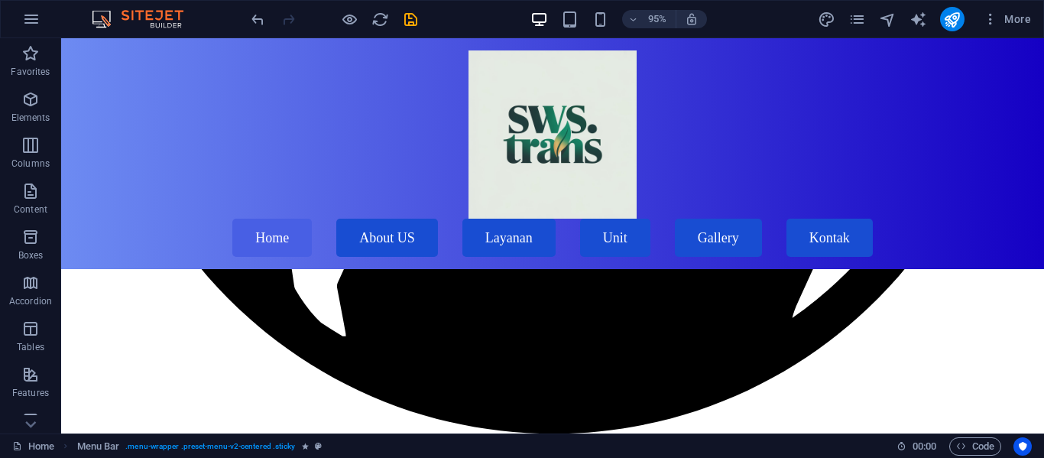
scroll to position [9498, 0]
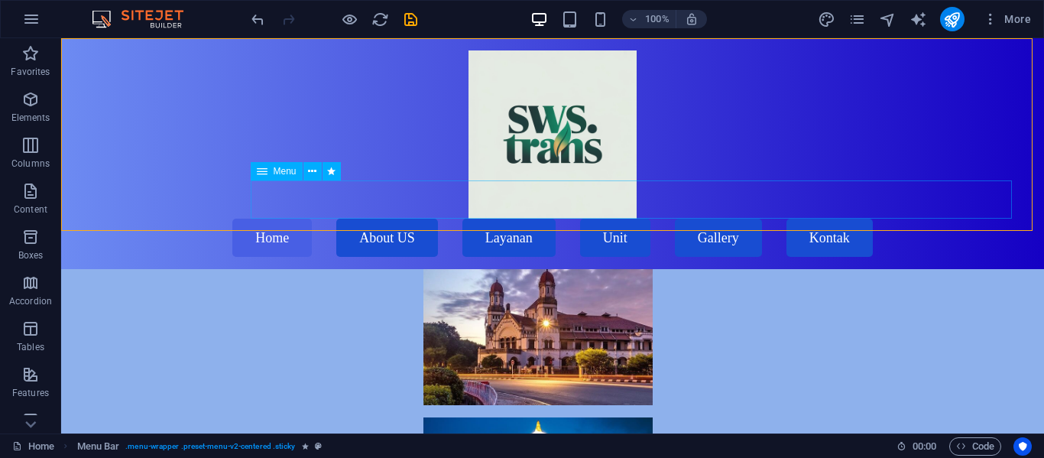
click at [376, 219] on nav "Home About US Layanan Unit Gallery Kontak" at bounding box center [552, 238] width 929 height 38
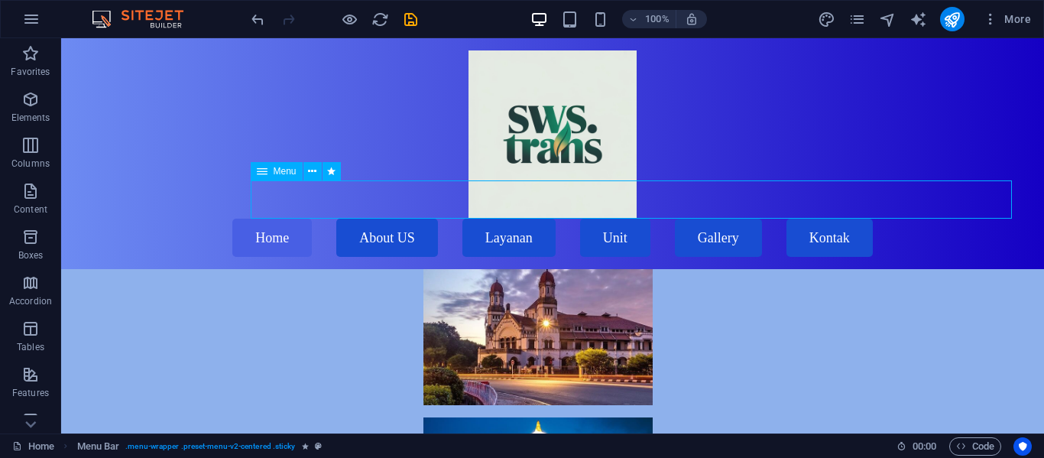
click at [376, 219] on nav "Home About US Layanan Unit Gallery Kontak" at bounding box center [552, 238] width 929 height 38
select select "search"
select select "default"
select select "search"
select select "default"
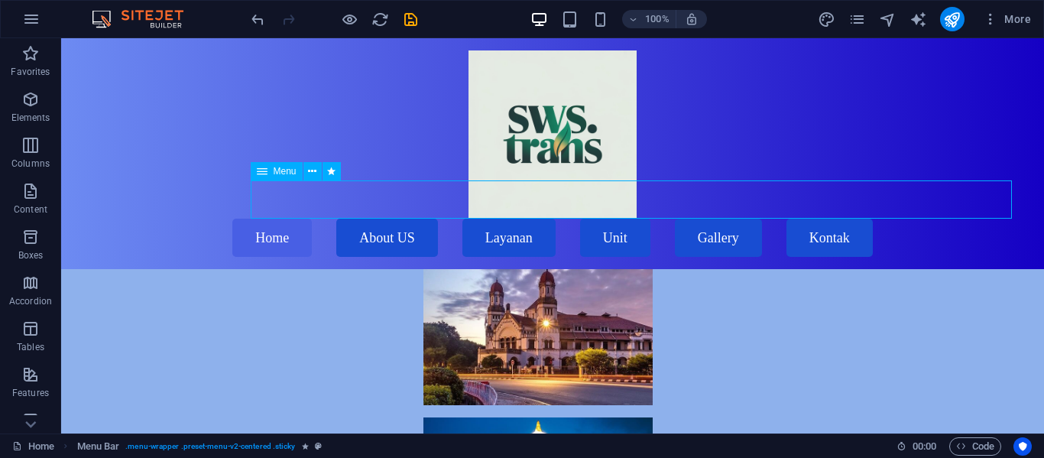
select select "search"
select select "default"
select select "search"
select select "primary"
select select "default"
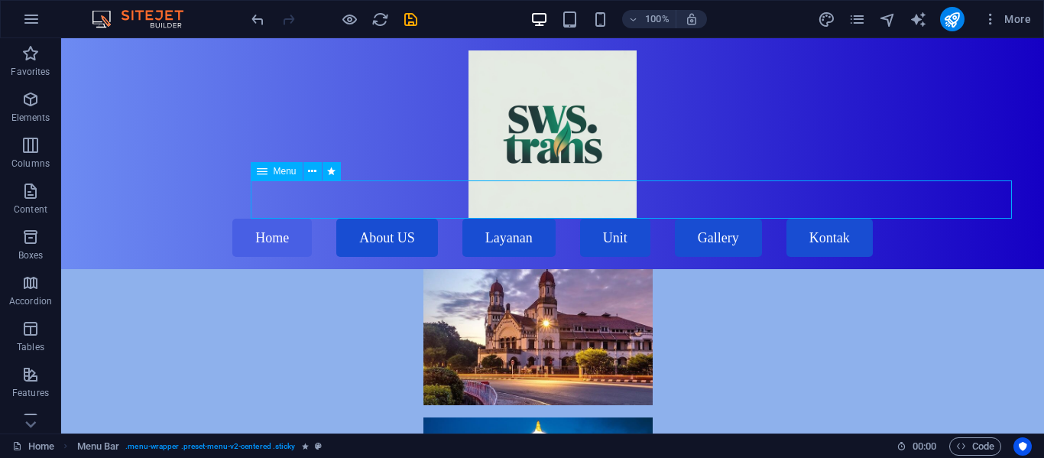
select select "search"
select select "default"
select select "slide"
select select "s"
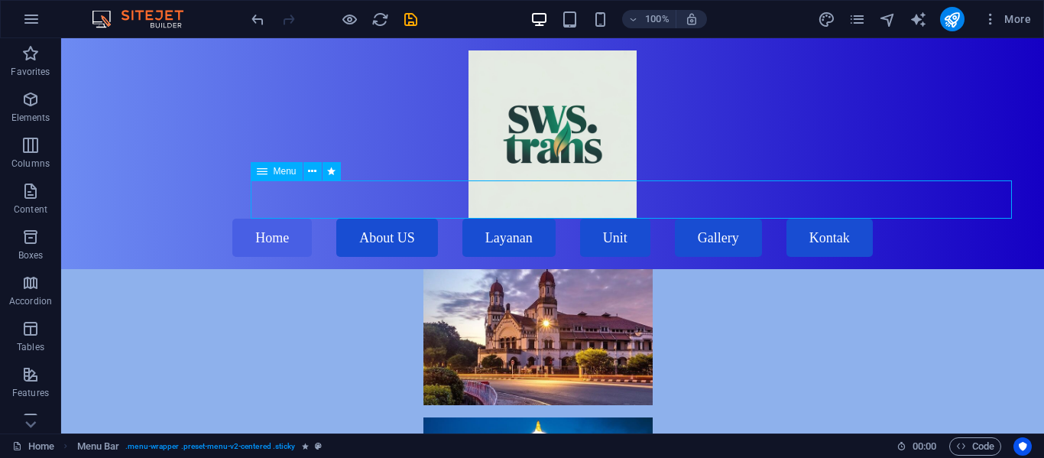
select select "scroll"
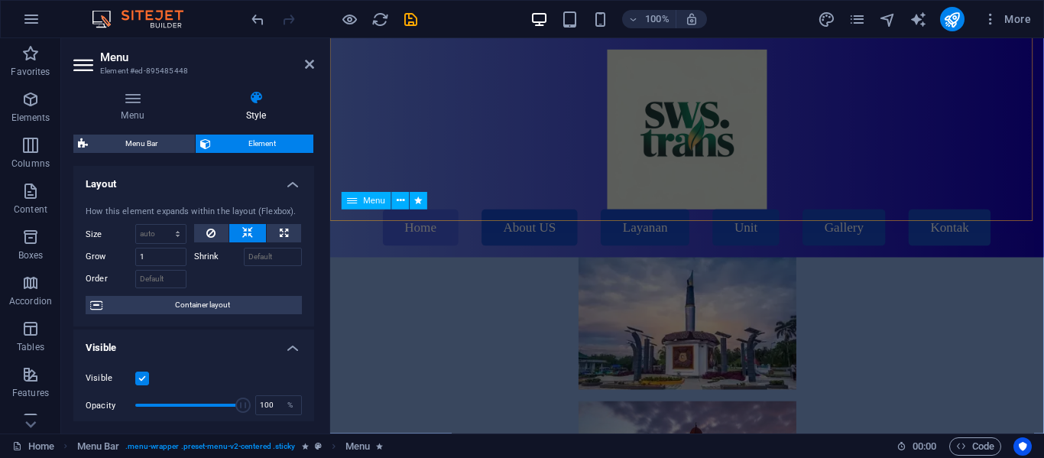
scroll to position [8653, 0]
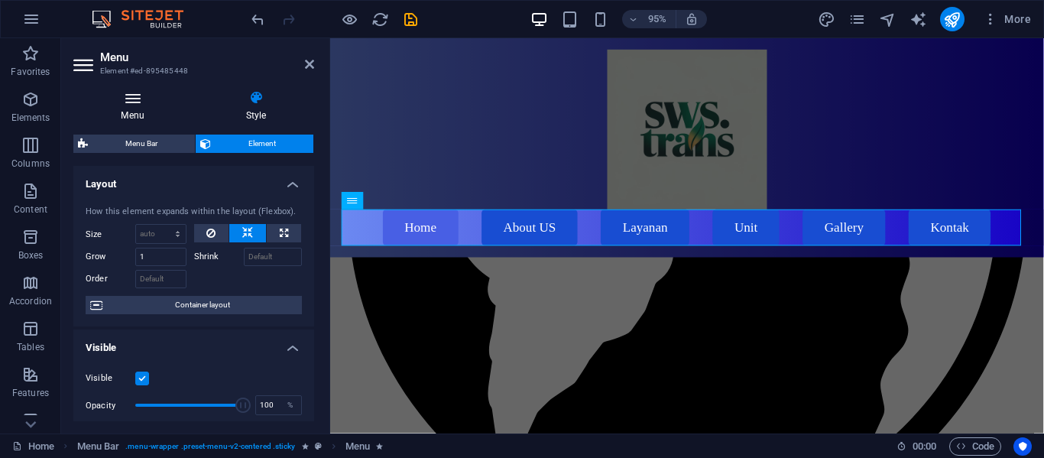
click at [141, 118] on h4 "Menu" at bounding box center [135, 106] width 125 height 32
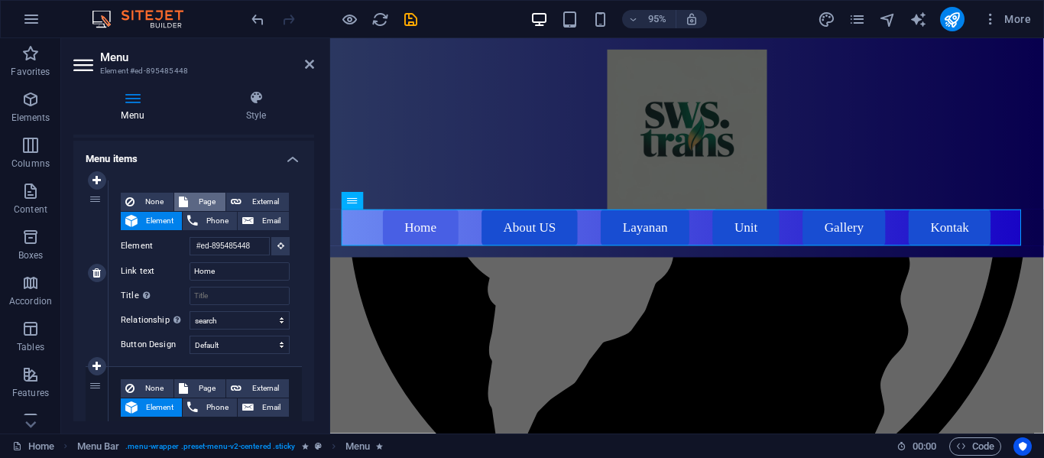
scroll to position [100, 0]
click at [227, 346] on select "None Default Primary Secondary" at bounding box center [240, 344] width 100 height 18
select select "primary"
click at [190, 335] on select "None Default Primary Secondary" at bounding box center [240, 344] width 100 height 18
select select
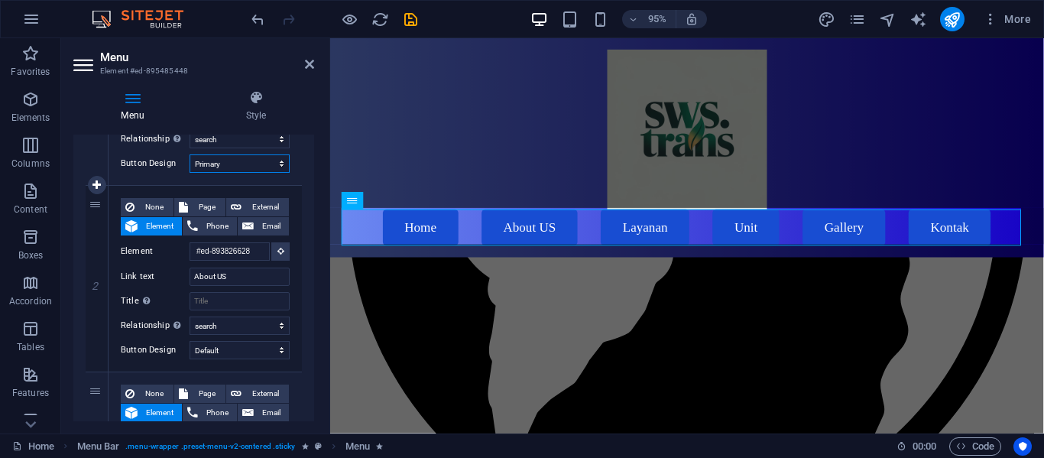
scroll to position [281, 0]
click at [252, 346] on select "None Default Primary Secondary" at bounding box center [240, 349] width 100 height 18
select select "primary"
click at [190, 340] on select "None Default Primary Secondary" at bounding box center [240, 349] width 100 height 18
select select
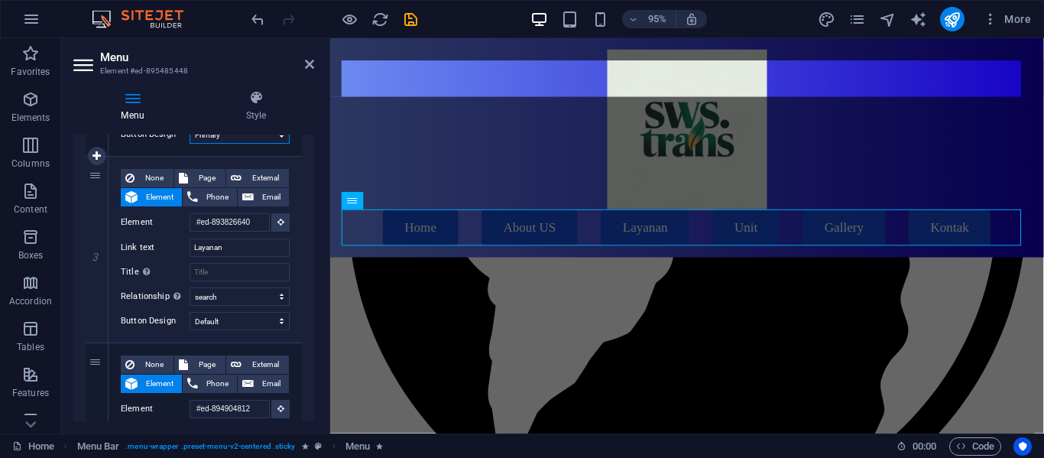
scroll to position [498, 0]
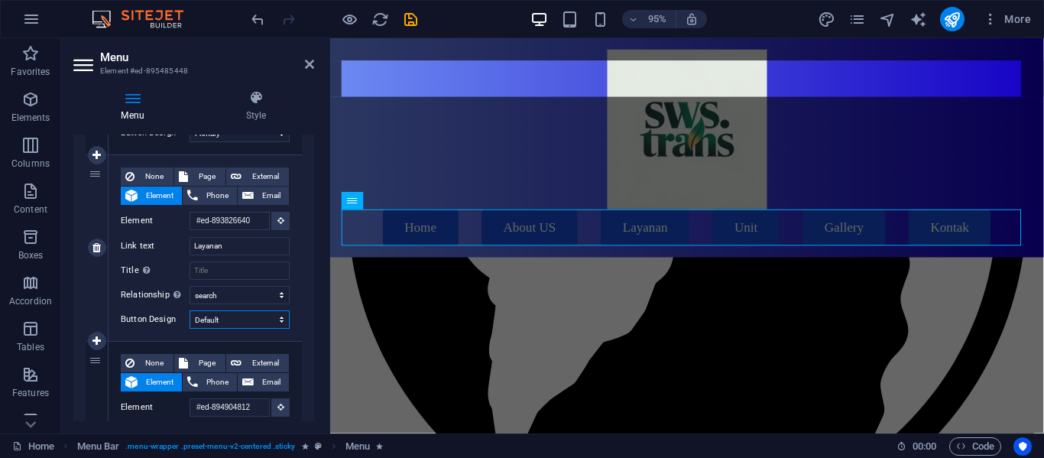
click at [249, 311] on select "None Default Primary Secondary" at bounding box center [240, 319] width 100 height 18
select select "primary"
click at [190, 310] on select "None Default Primary Secondary" at bounding box center [240, 319] width 100 height 18
select select
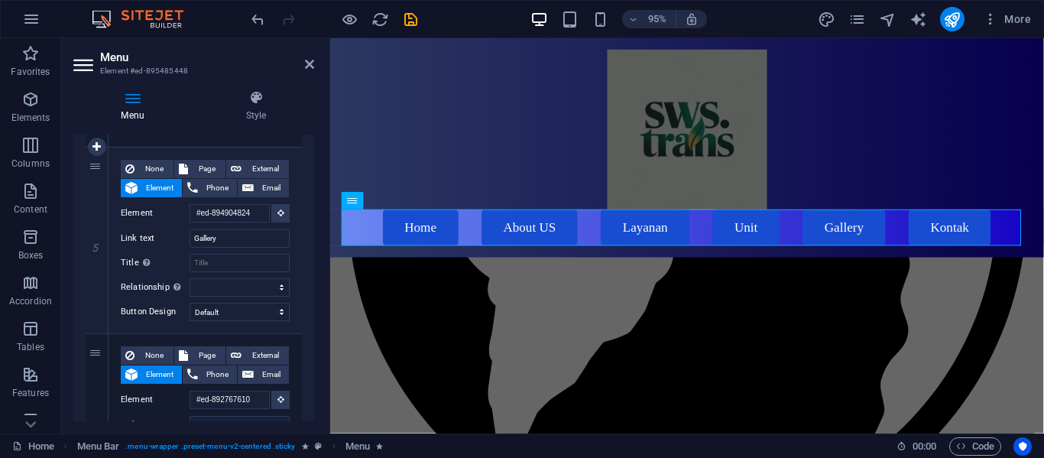
scroll to position [880, 0]
click at [243, 310] on select "None Default Primary Secondary" at bounding box center [240, 310] width 100 height 18
select select "primary"
click at [190, 301] on select "None Default Primary Secondary" at bounding box center [240, 310] width 100 height 18
select select
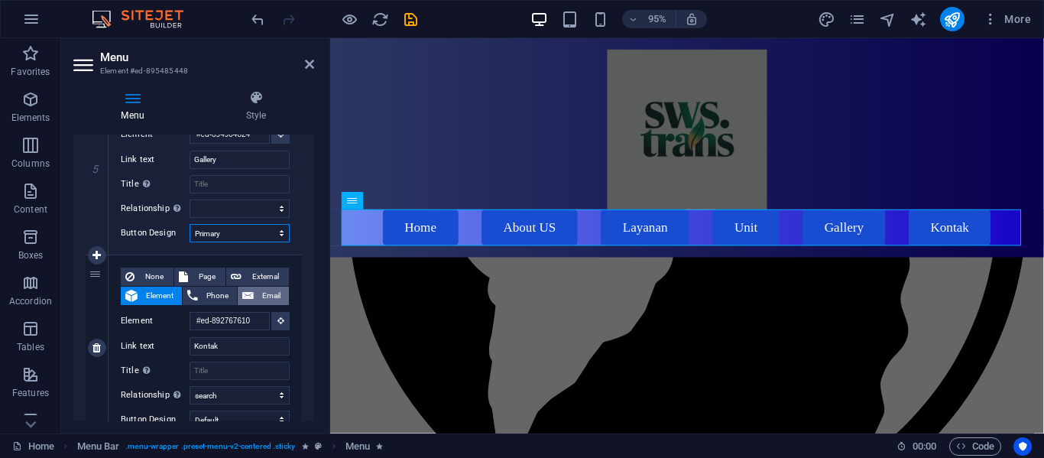
scroll to position [1020, 0]
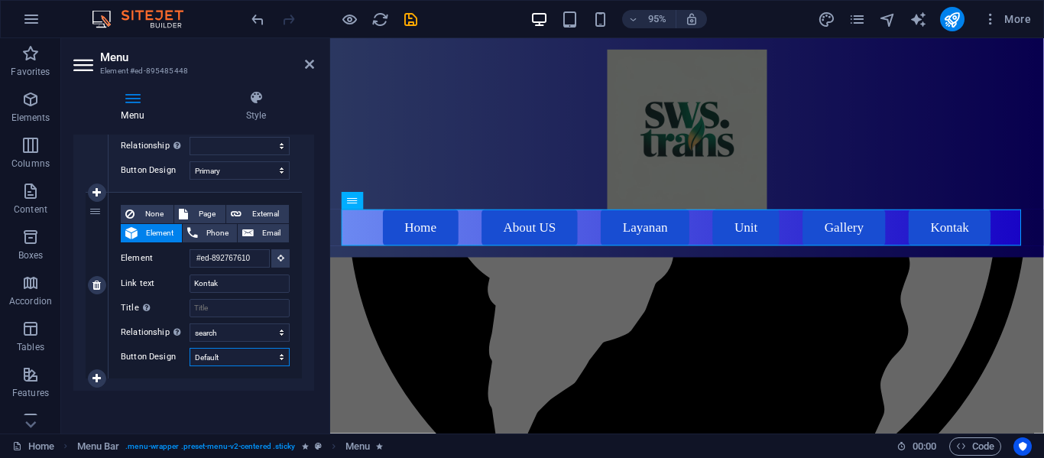
click at [240, 362] on select "None Default Primary Secondary" at bounding box center [240, 357] width 100 height 18
select select "primary"
click at [190, 348] on select "None Default Primary Secondary" at bounding box center [240, 357] width 100 height 18
select select
click at [312, 67] on icon at bounding box center [309, 64] width 9 height 12
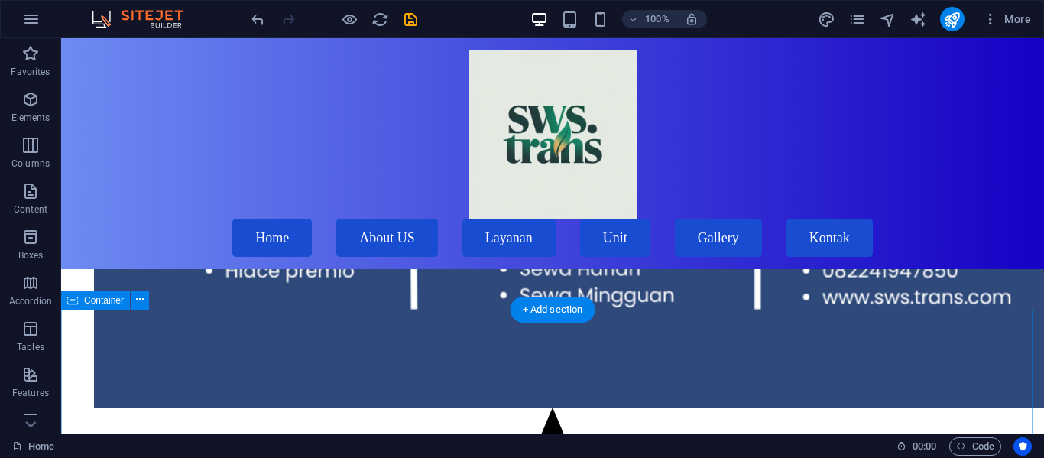
scroll to position [12515, 0]
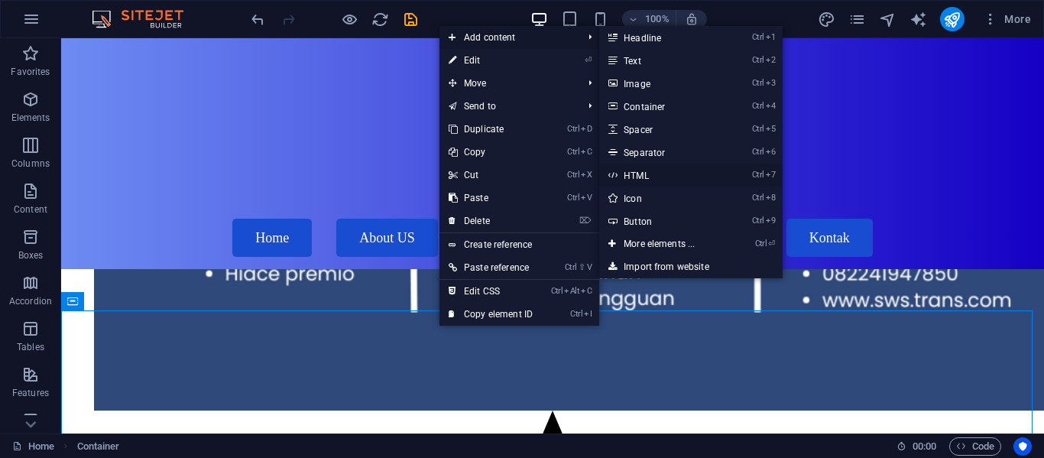
click at [647, 171] on link "Ctrl 7 HTML" at bounding box center [662, 175] width 126 height 23
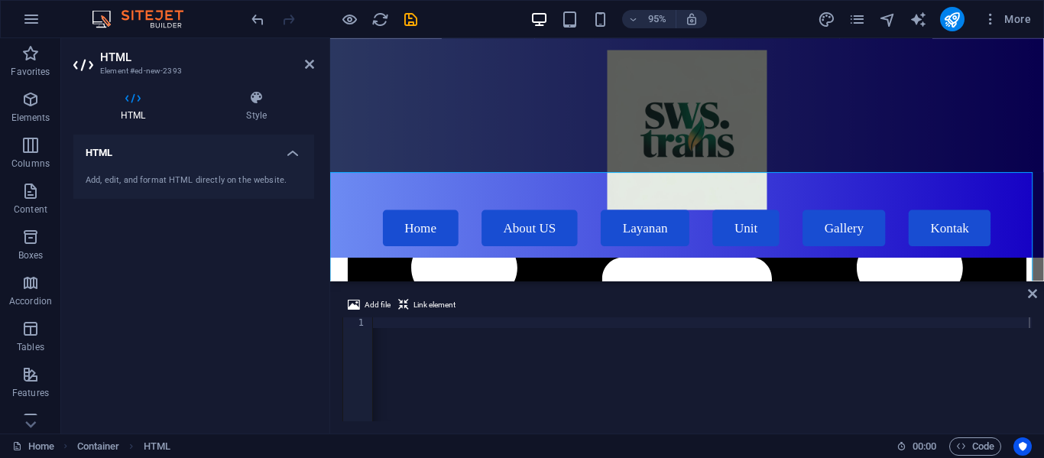
scroll to position [11071, 0]
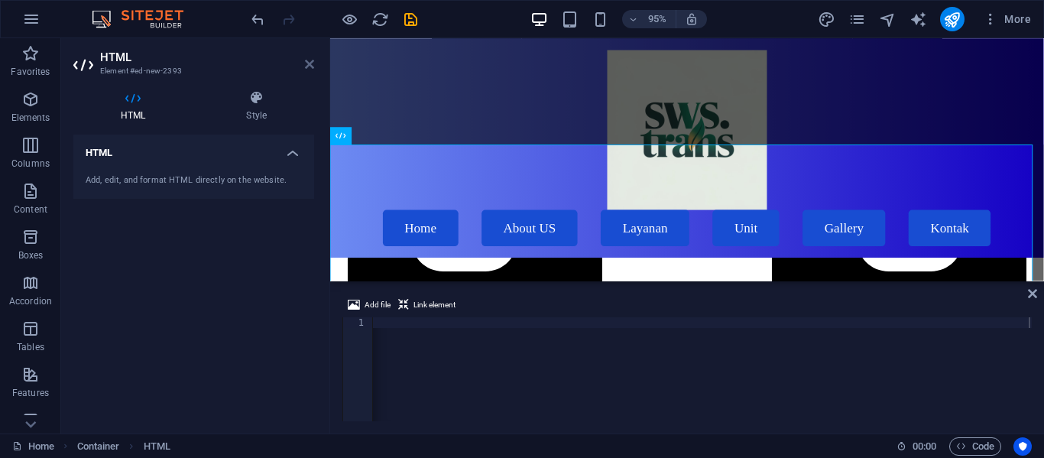
click at [309, 63] on icon at bounding box center [309, 64] width 9 height 12
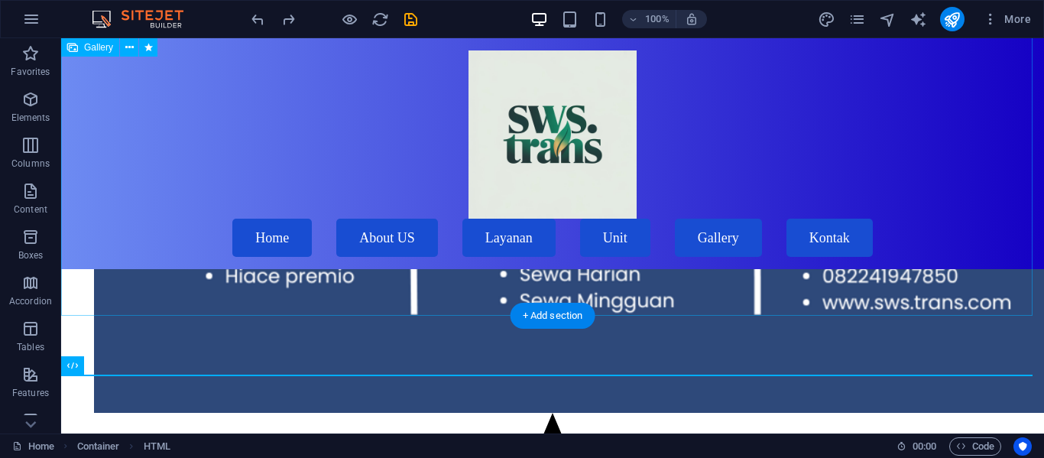
scroll to position [12511, 0]
click at [530, 320] on div "+ Add section" at bounding box center [553, 313] width 85 height 26
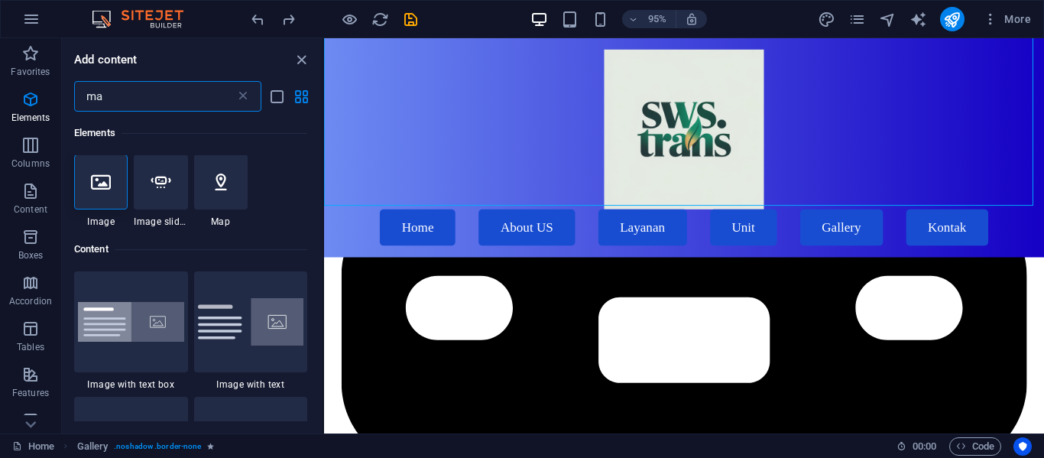
scroll to position [0, 0]
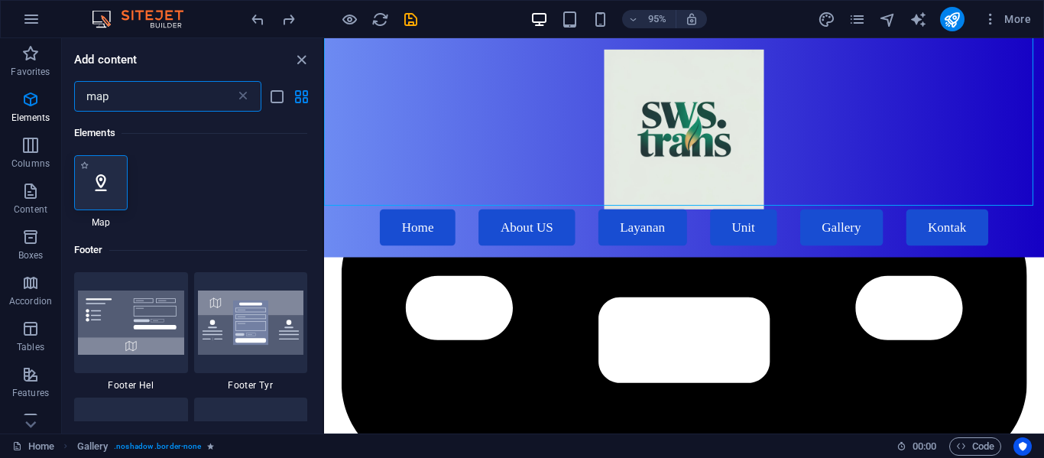
type input "map"
click at [101, 180] on icon at bounding box center [101, 183] width 20 height 20
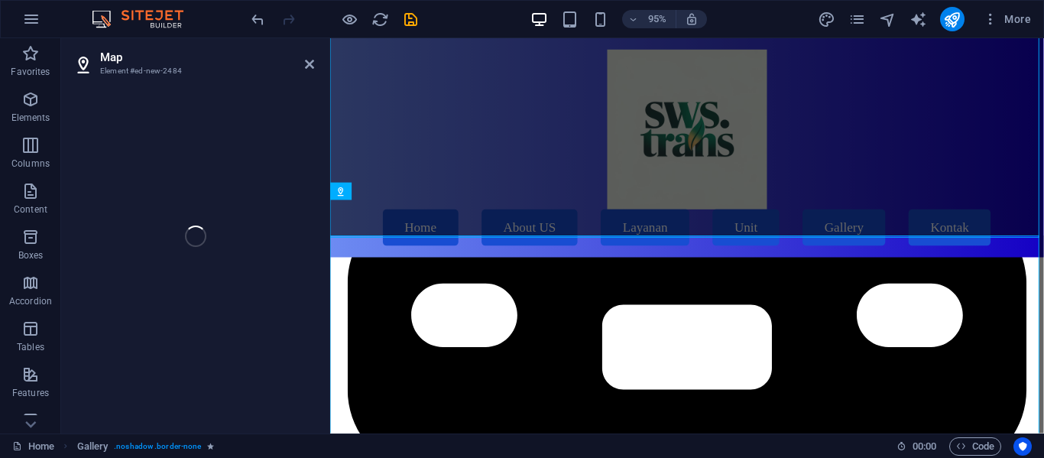
select select "1"
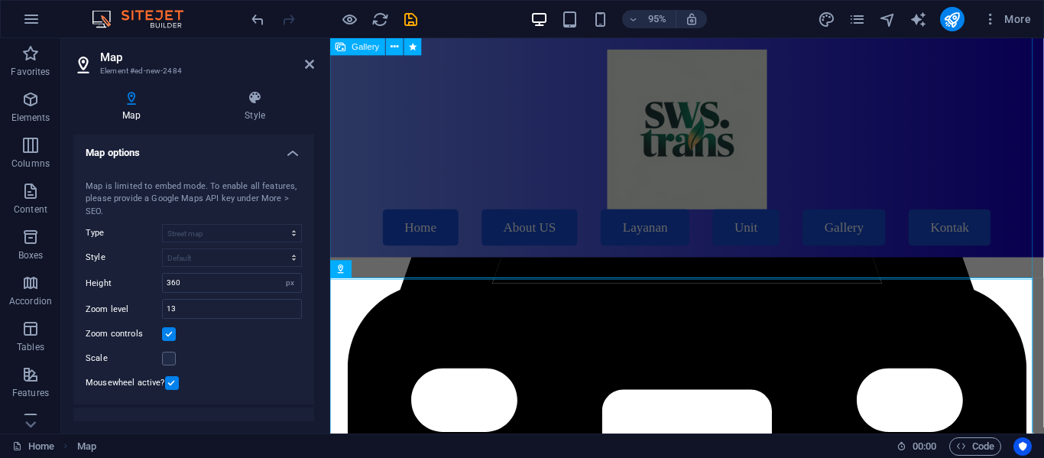
scroll to position [10865, 0]
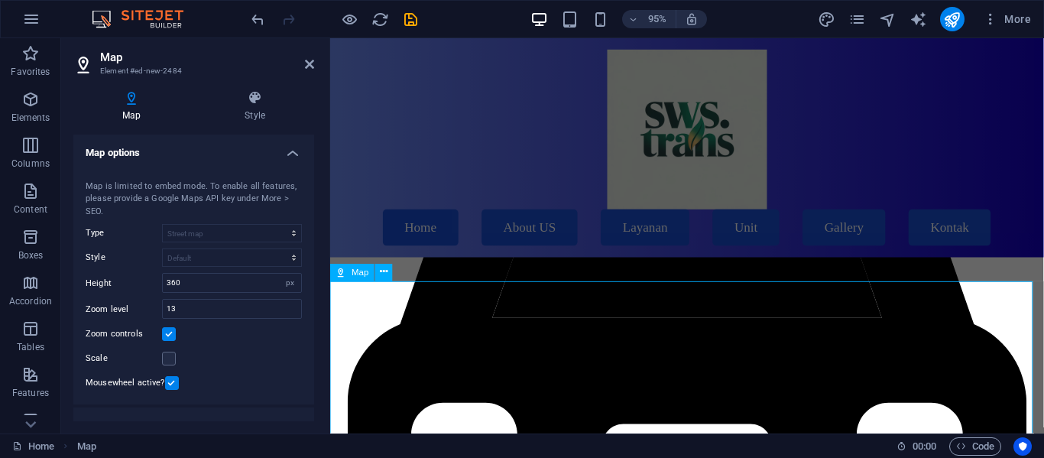
click at [381, 274] on icon at bounding box center [384, 272] width 8 height 15
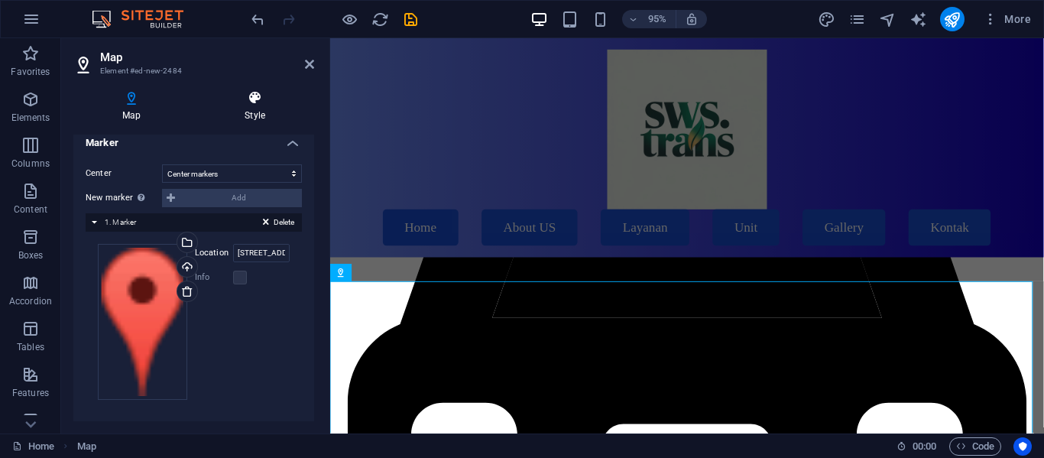
click at [255, 96] on icon at bounding box center [255, 97] width 118 height 15
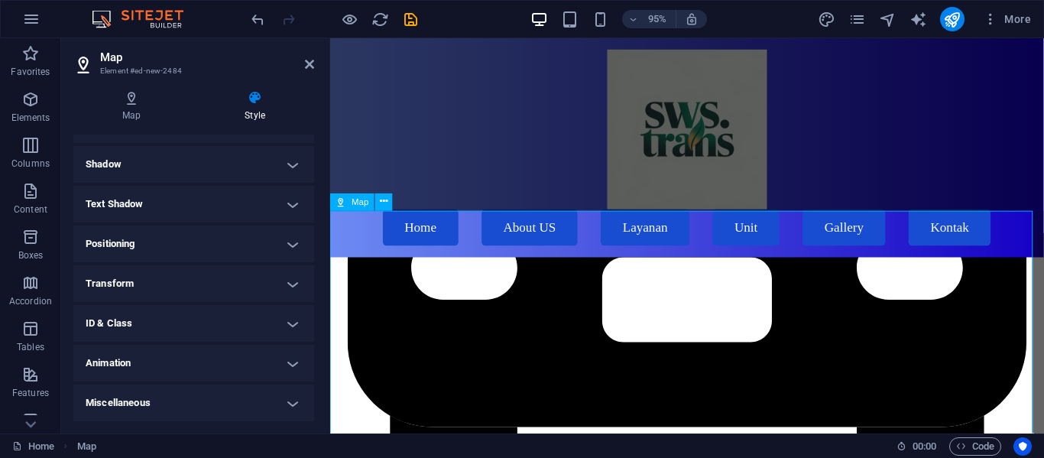
scroll to position [10922, 0]
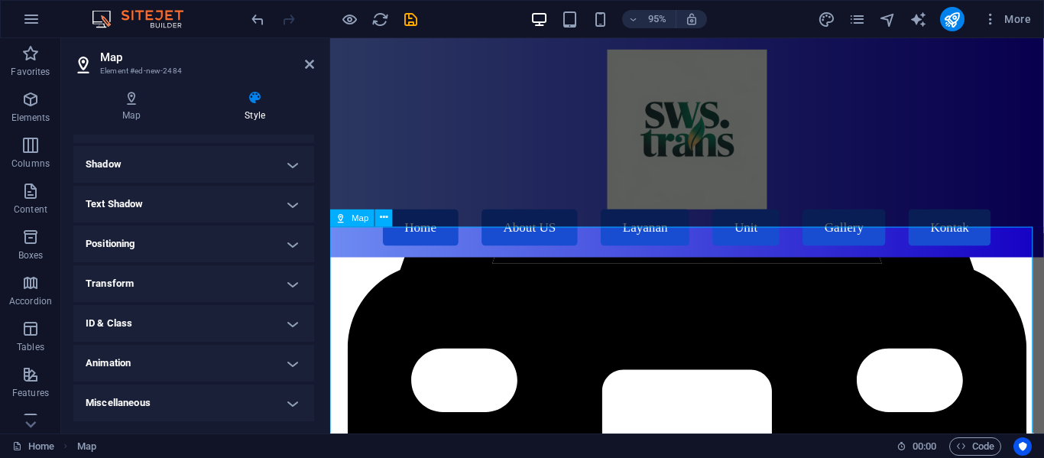
drag, startPoint x: 128, startPoint y: 66, endPoint x: 131, endPoint y: 109, distance: 42.9
click at [131, 109] on aside "Map Element #ed-new-2484 Map Style Map options Map [STREET_ADDRESS] Map is limi…" at bounding box center [195, 235] width 269 height 395
click at [131, 109] on h4 "Map" at bounding box center [134, 106] width 122 height 32
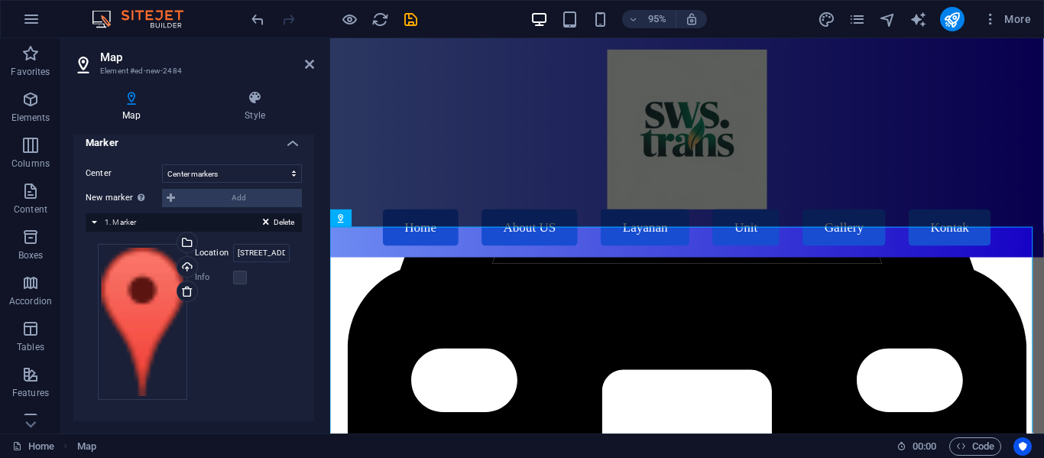
click at [198, 196] on div "New marker To enable this feature, please provide a Google Maps API key in the …" at bounding box center [194, 198] width 216 height 18
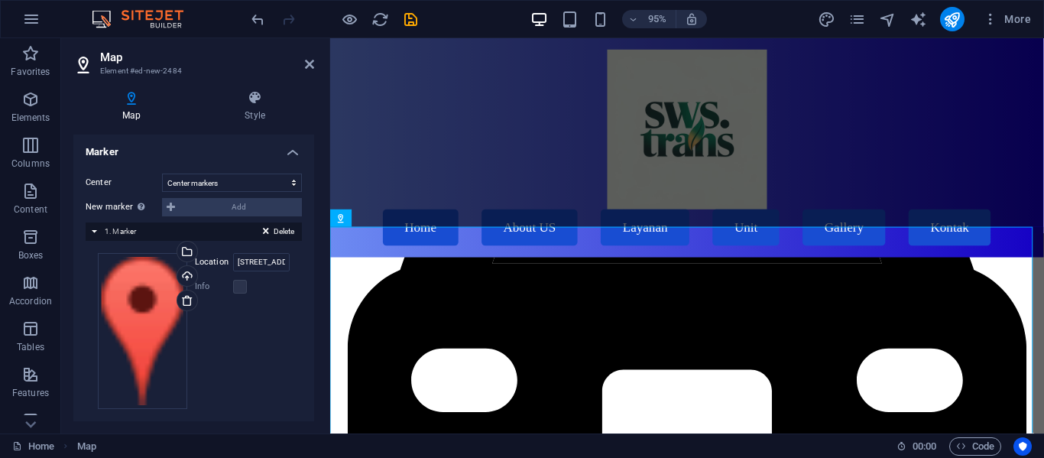
scroll to position [283, 0]
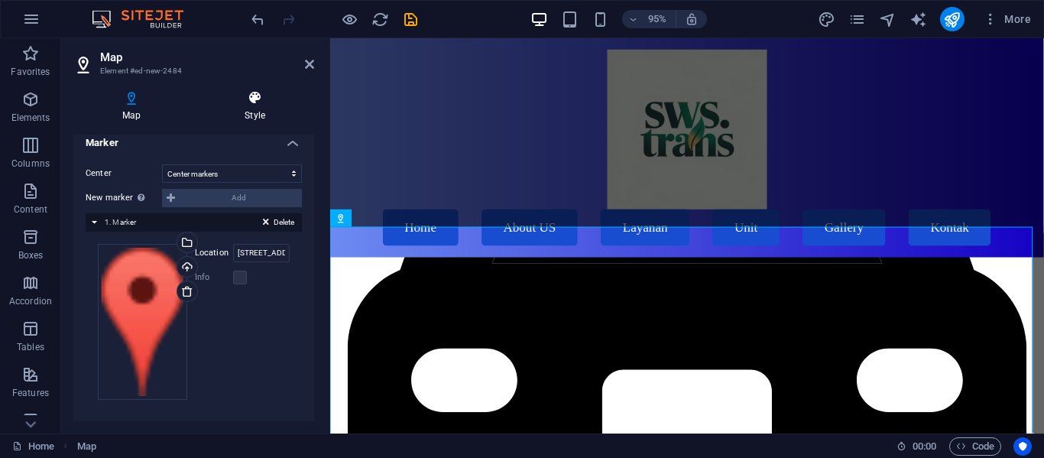
click at [251, 115] on h4 "Style" at bounding box center [255, 106] width 118 height 32
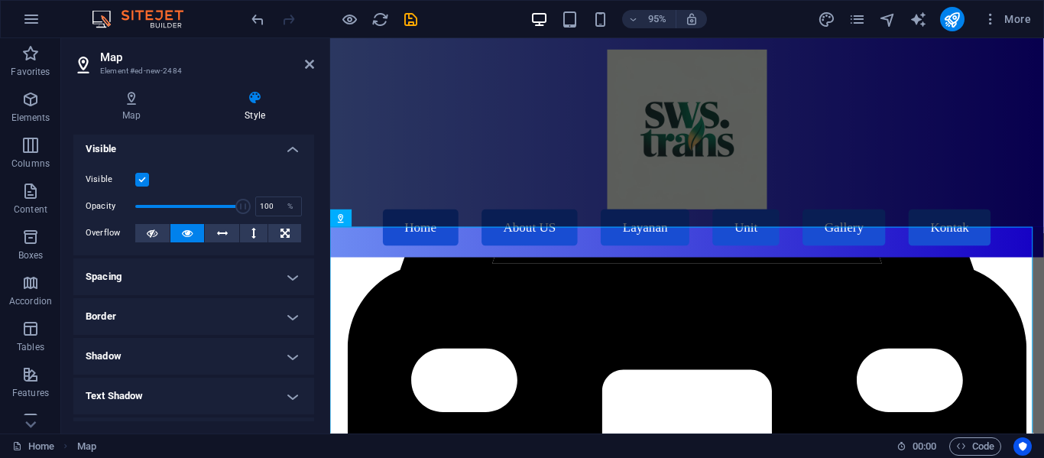
scroll to position [0, 0]
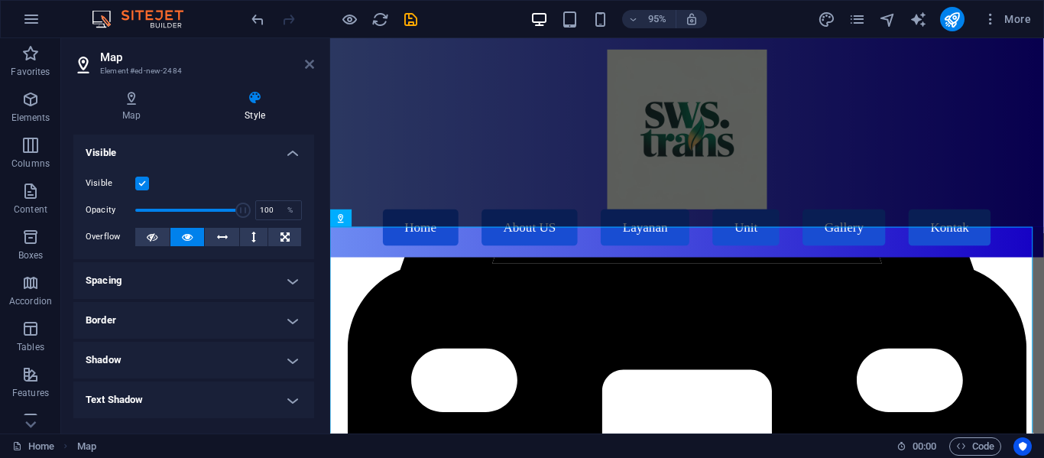
click at [310, 65] on icon at bounding box center [309, 64] width 9 height 12
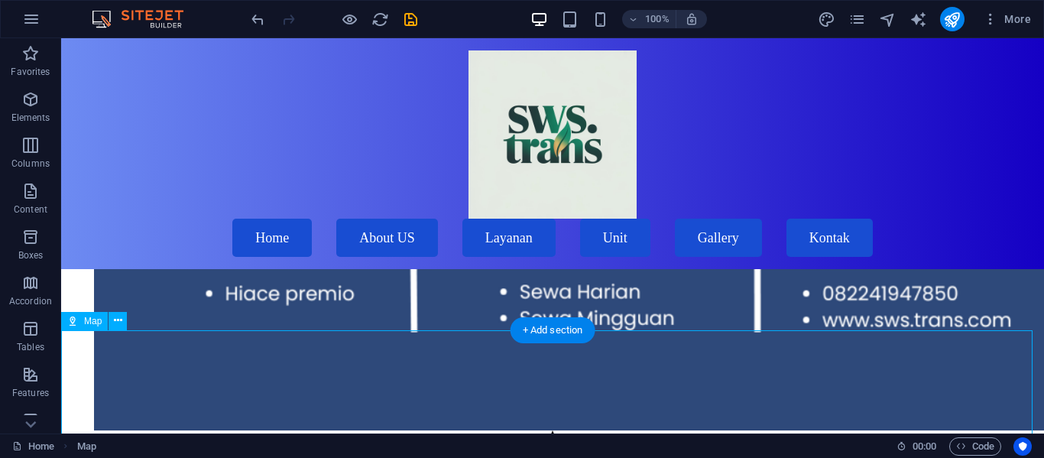
scroll to position [12495, 0]
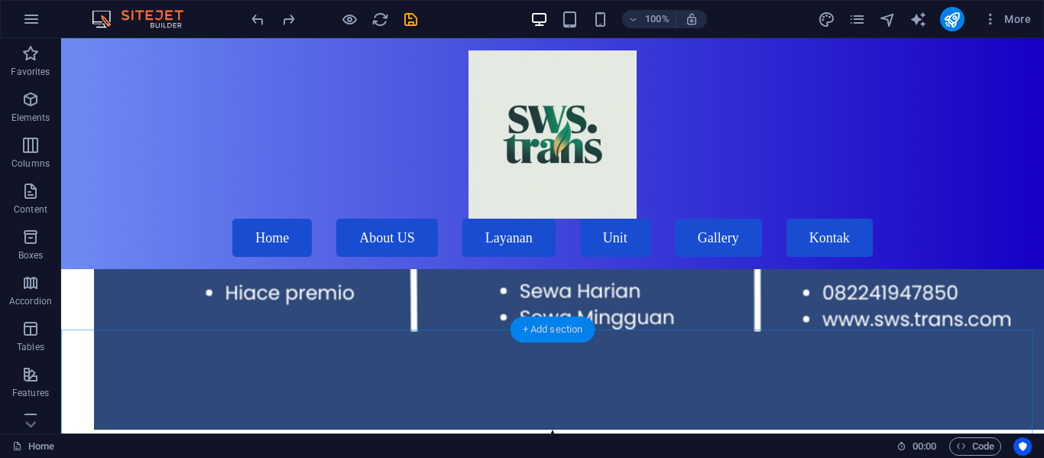
click at [522, 333] on div "+ Add section" at bounding box center [553, 329] width 85 height 26
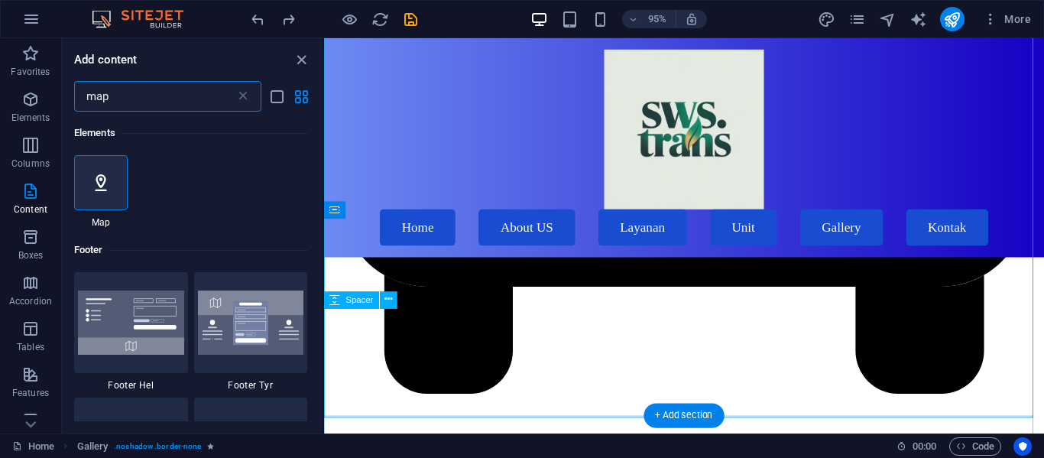
scroll to position [10975, 0]
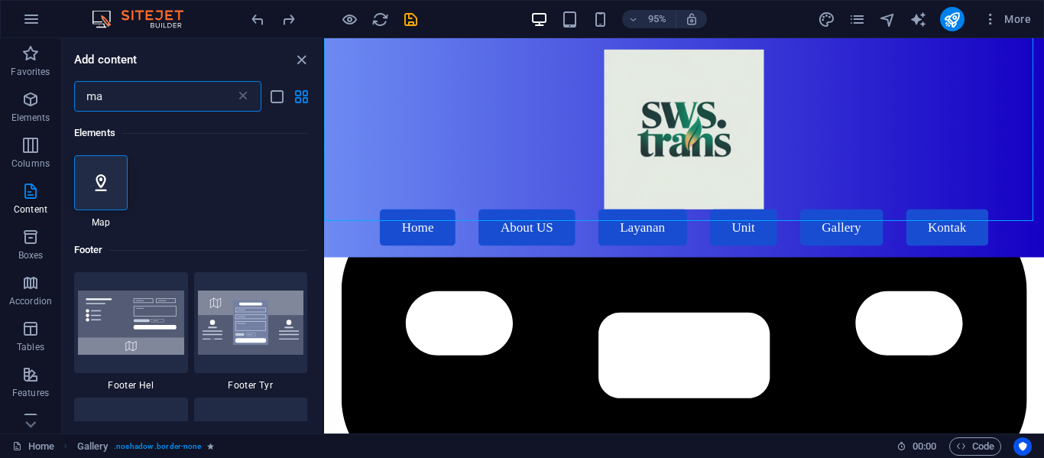
type input "m"
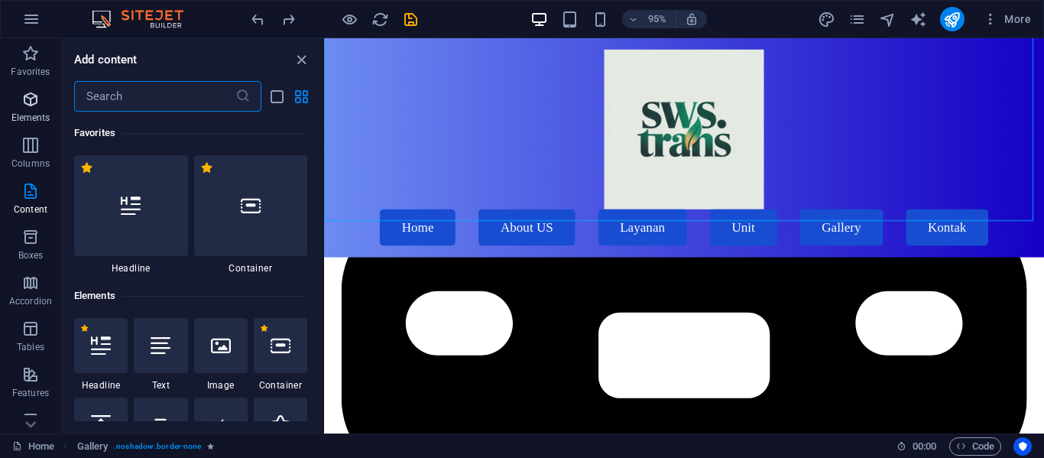
click at [37, 94] on icon "button" at bounding box center [30, 99] width 18 height 18
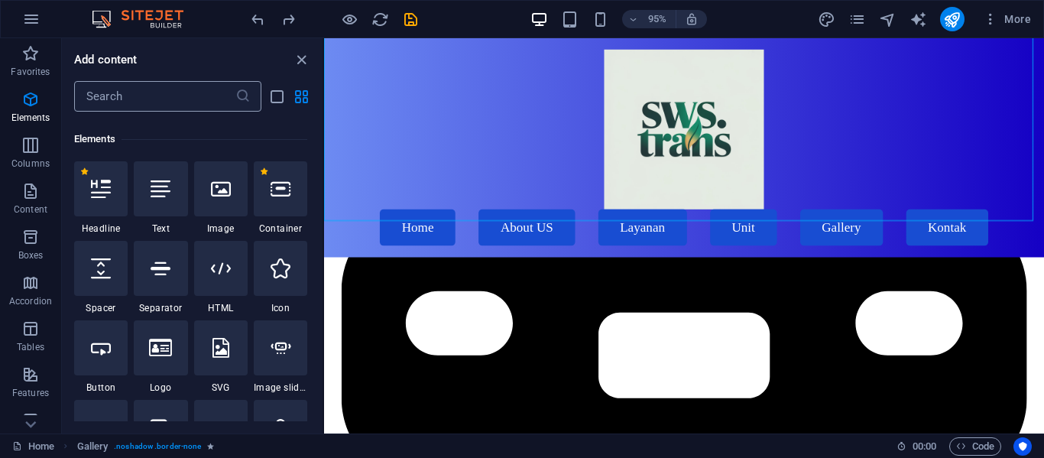
scroll to position [163, 0]
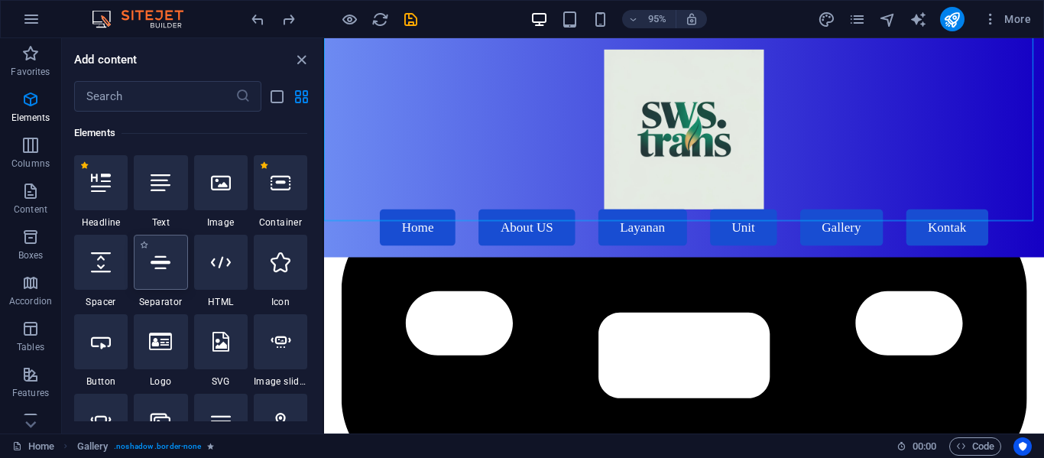
click at [150, 247] on div at bounding box center [161, 262] width 54 height 55
select select "%"
select select "px"
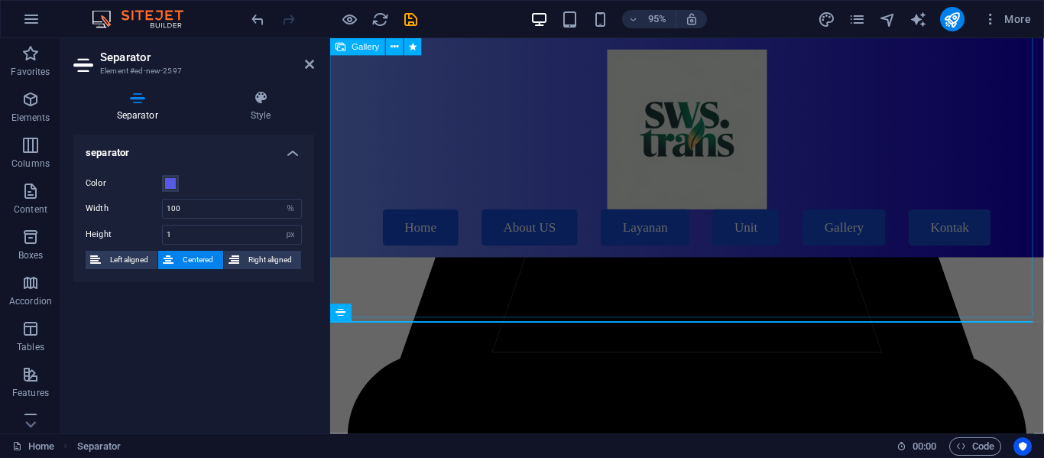
scroll to position [10828, 0]
click at [309, 62] on icon at bounding box center [309, 64] width 9 height 12
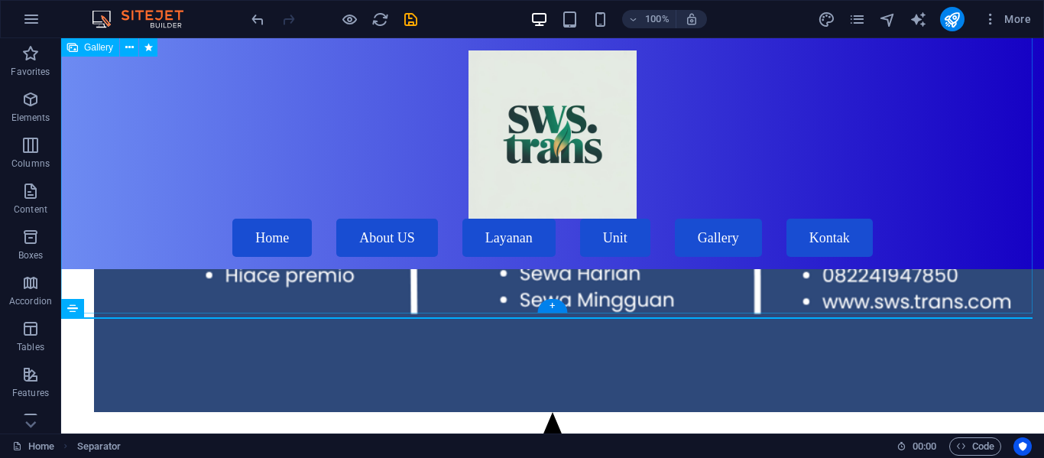
scroll to position [12514, 0]
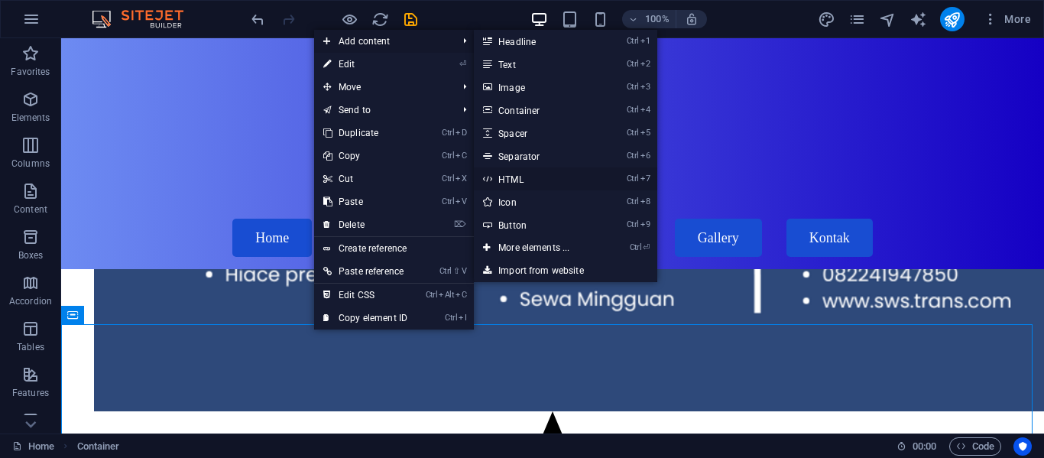
click at [506, 171] on link "Ctrl 7 HTML" at bounding box center [537, 178] width 126 height 23
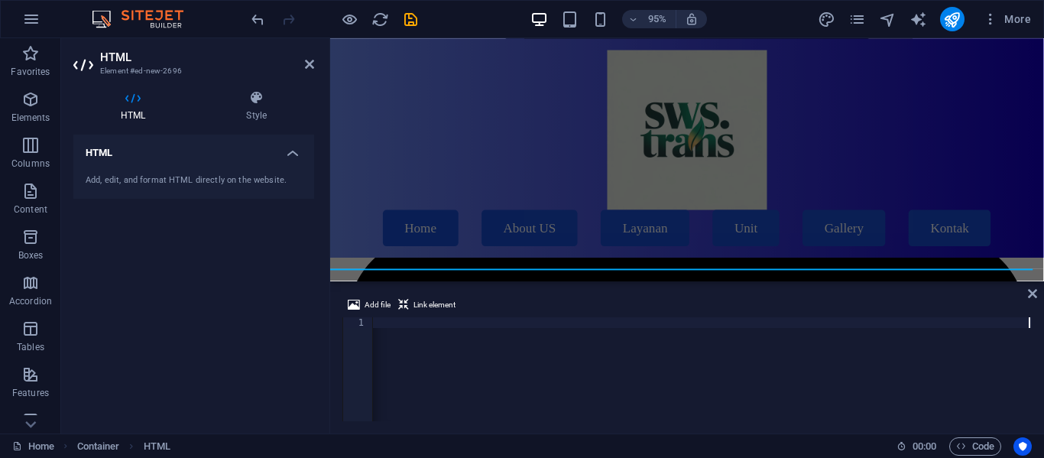
scroll to position [0, 2484]
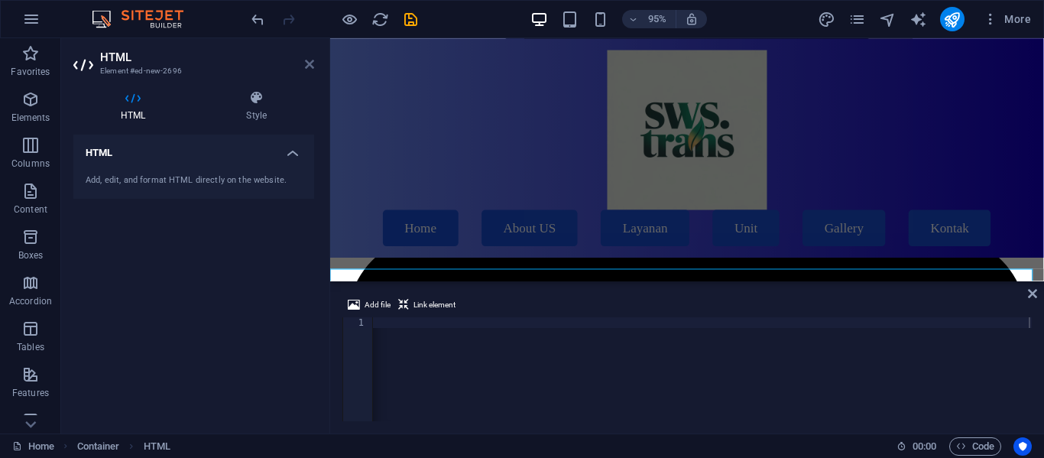
click at [310, 67] on icon at bounding box center [309, 64] width 9 height 12
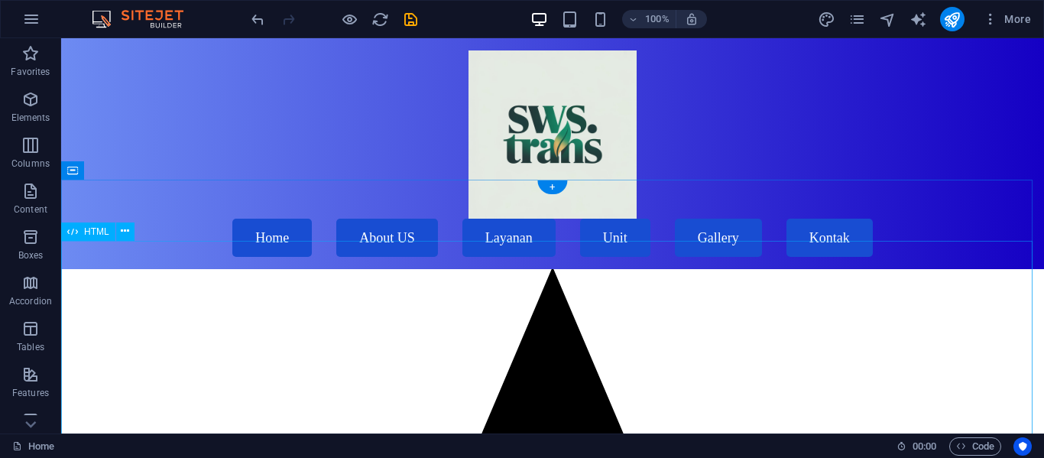
scroll to position [12657, 0]
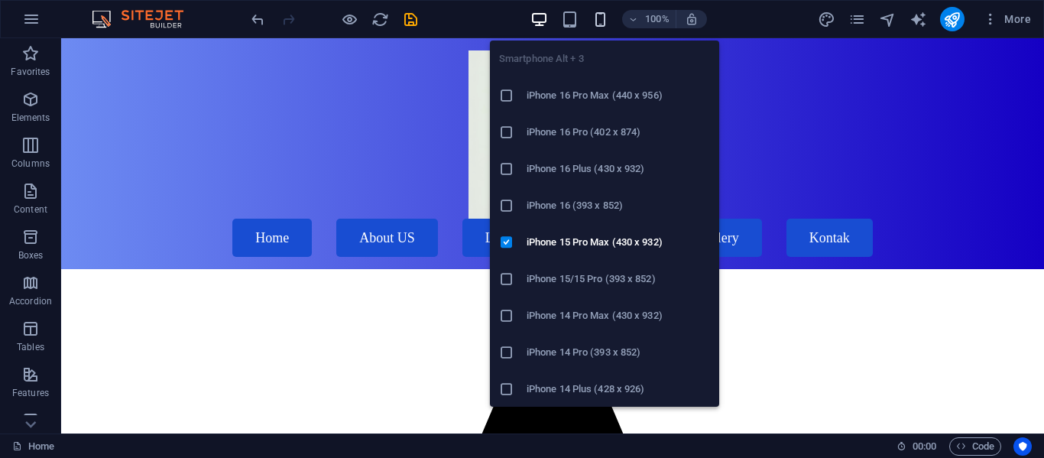
click at [596, 20] on icon "button" at bounding box center [601, 20] width 18 height 18
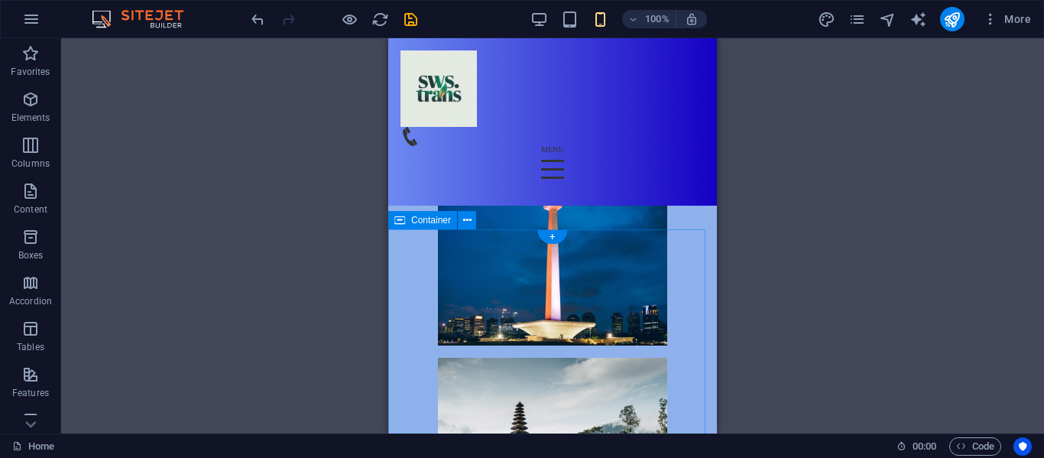
scroll to position [8064, 0]
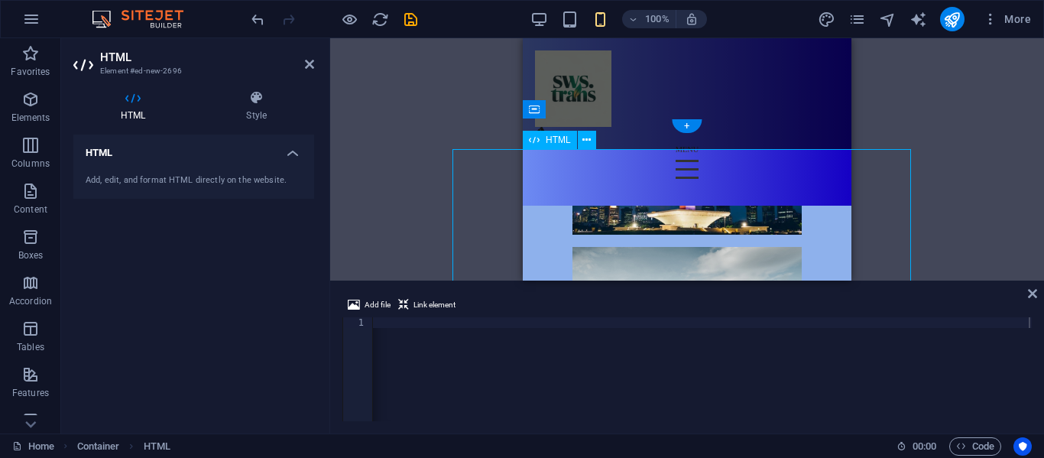
scroll to position [8235, 0]
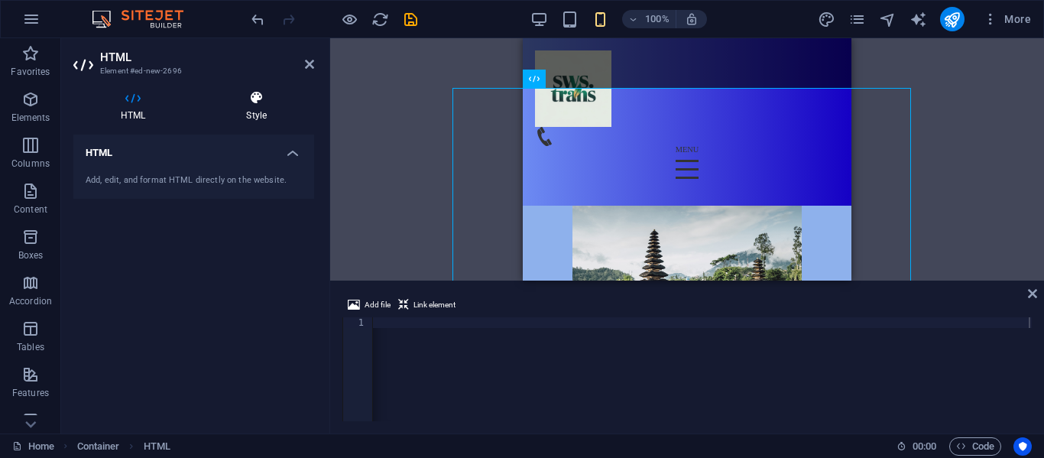
click at [260, 108] on h4 "Style" at bounding box center [256, 106] width 115 height 32
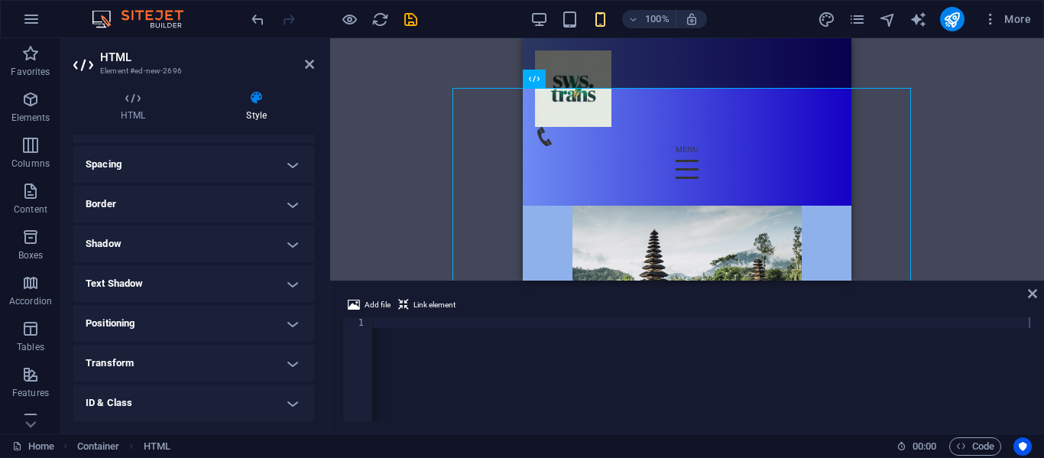
scroll to position [359, 0]
click at [193, 367] on h4 "Animation" at bounding box center [193, 363] width 241 height 37
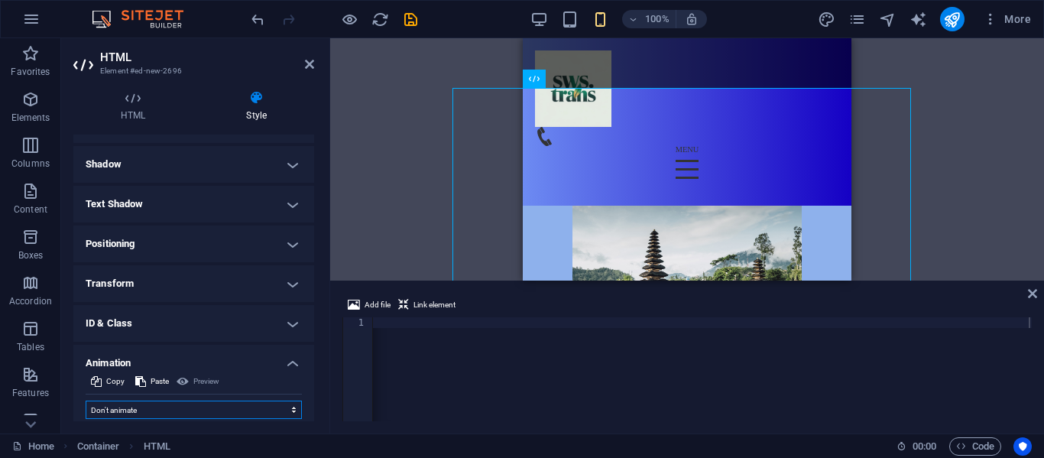
click at [139, 407] on select "Don't animate Show / Hide Slide up/down Zoom in/out Slide left to right Slide r…" at bounding box center [194, 410] width 216 height 18
select select "move-left-to-right"
click at [86, 401] on select "Don't animate Show / Hide Slide up/down Zoom in/out Slide left to right Slide r…" at bounding box center [194, 410] width 216 height 18
select select "scroll"
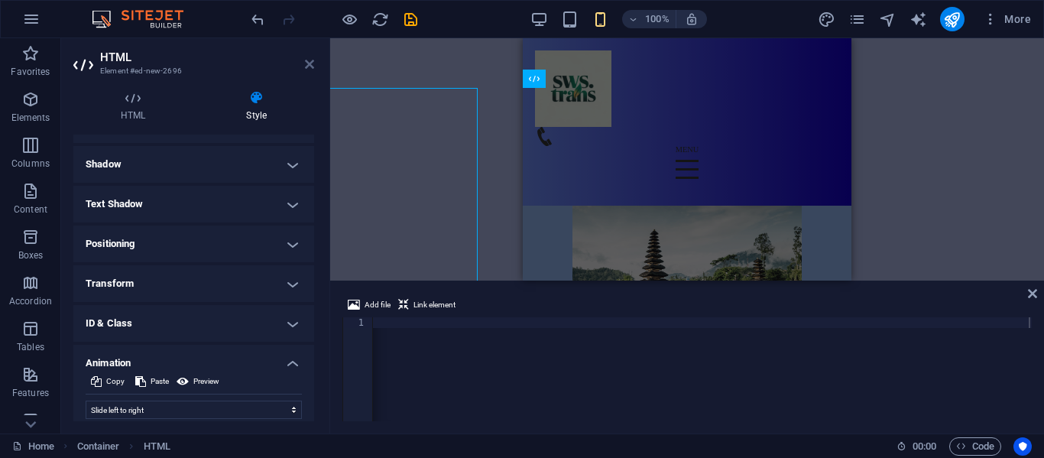
click at [313, 66] on icon at bounding box center [309, 64] width 9 height 12
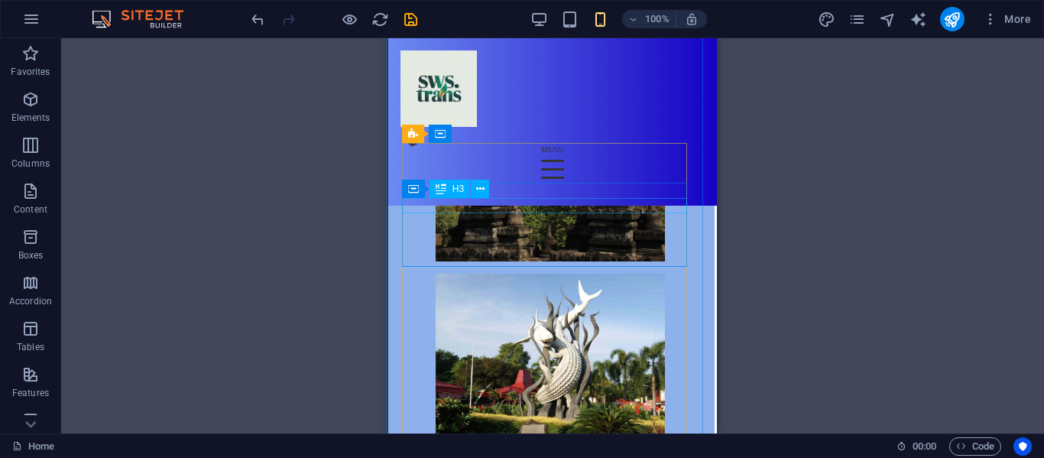
scroll to position [8579, 2]
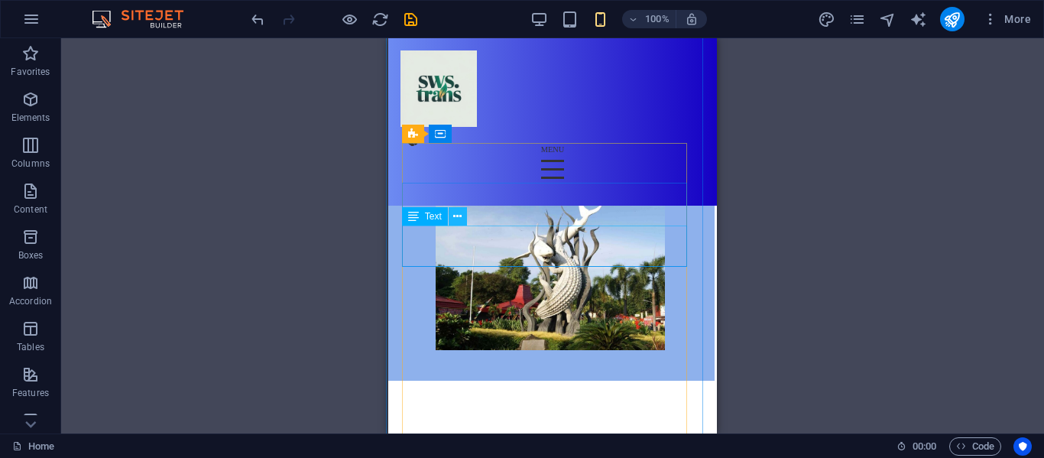
click at [453, 221] on icon at bounding box center [457, 217] width 8 height 16
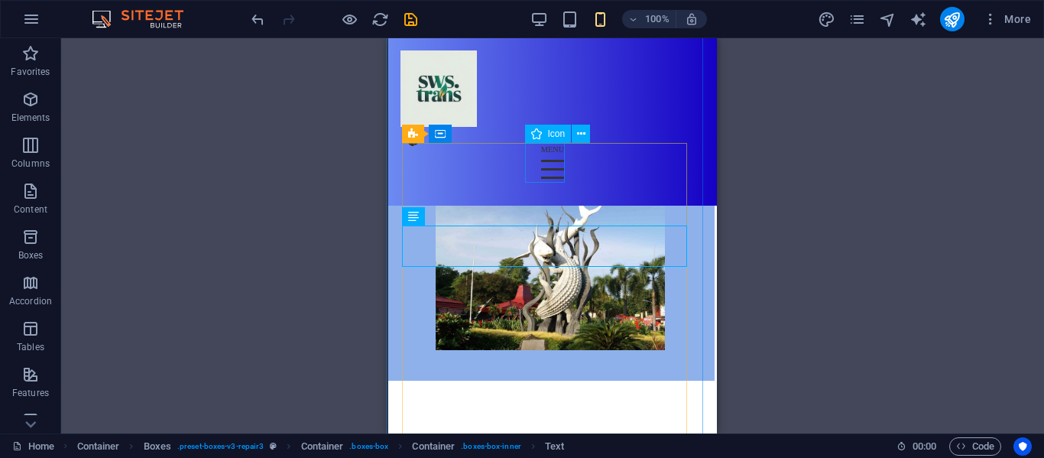
select select "xMidYMid"
select select "external"
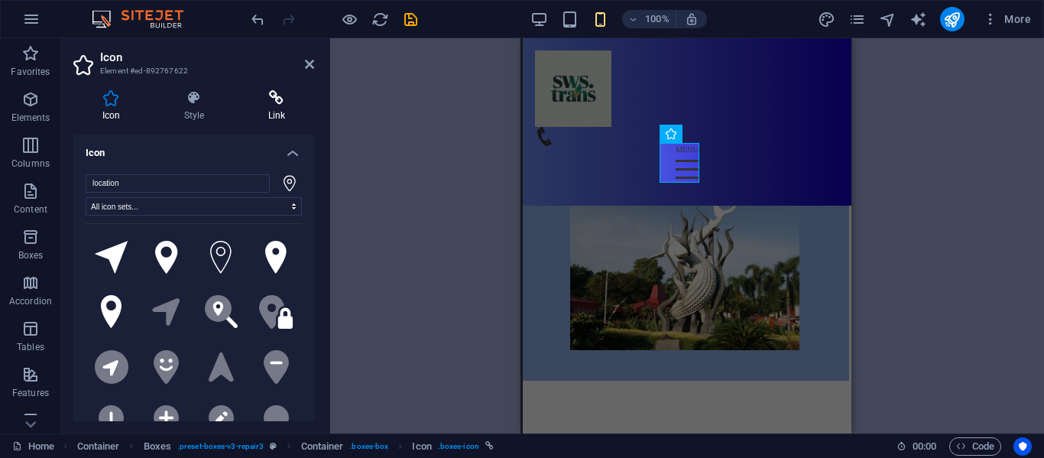
click at [277, 100] on icon at bounding box center [276, 97] width 75 height 15
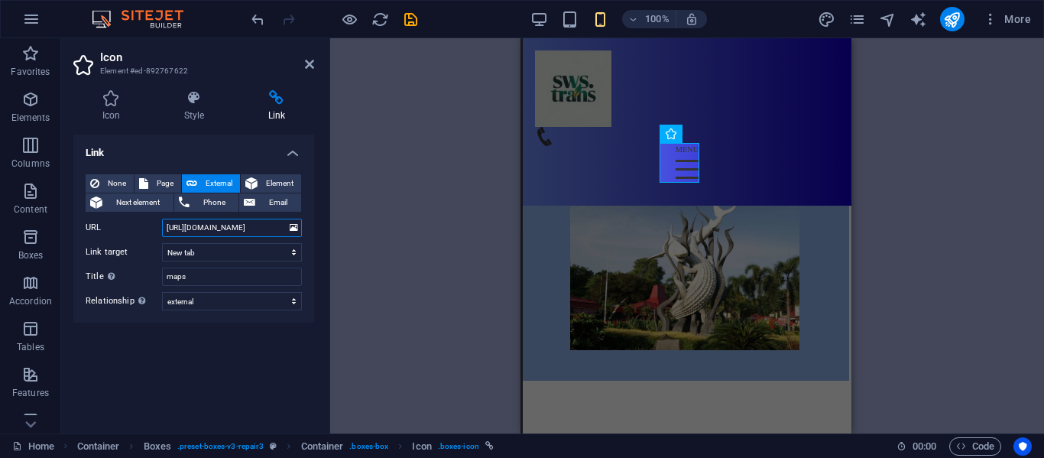
click at [277, 230] on input "[URL][DOMAIN_NAME]" at bounding box center [232, 228] width 140 height 18
paste input "<iframe src="[URL][DOMAIN_NAME]" width="600" height="450" style="border:0;" all…"
type input "<iframe src="[URL][DOMAIN_NAME]" width="600" height="450" style="border:0;" all…"
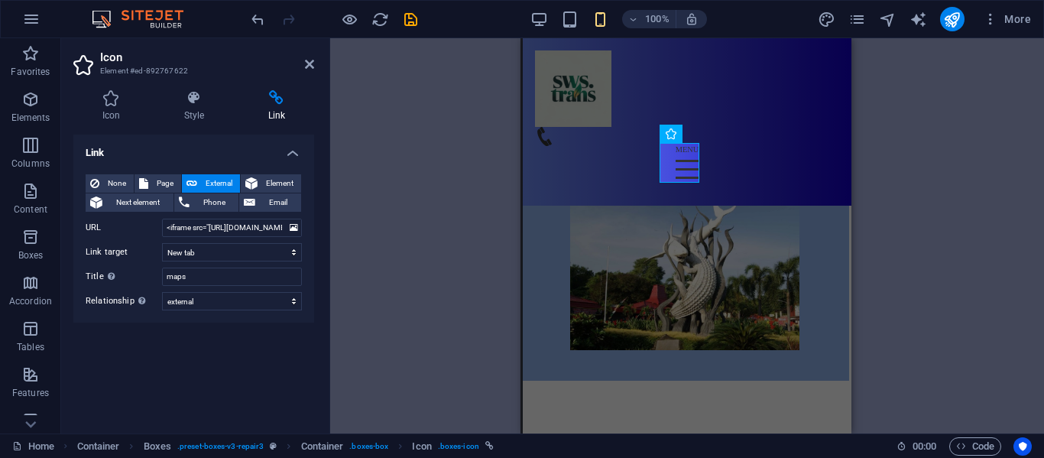
click at [316, 64] on aside "Icon Element #ed-892767622 Icon Style Link Icon location All icon sets... IcoFo…" at bounding box center [195, 235] width 269 height 395
click at [309, 65] on icon at bounding box center [309, 64] width 9 height 12
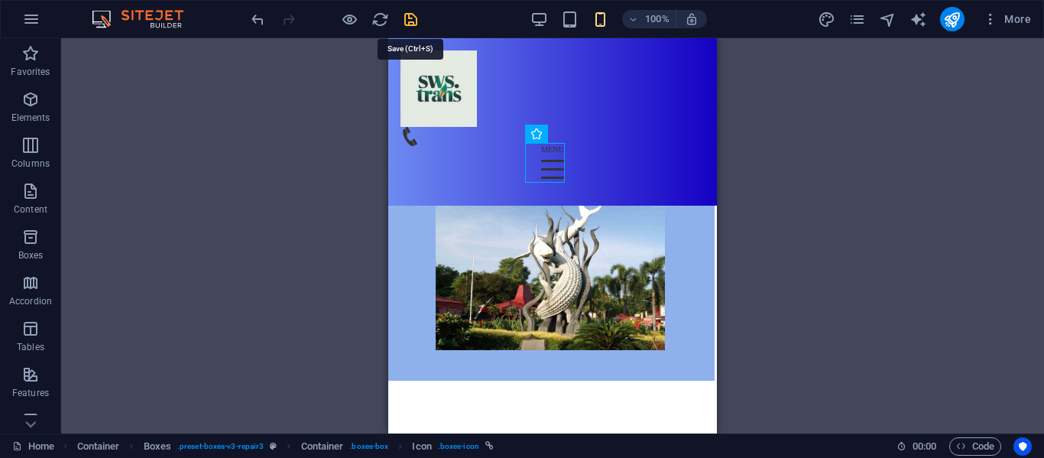
click at [417, 18] on icon "save" at bounding box center [411, 20] width 18 height 18
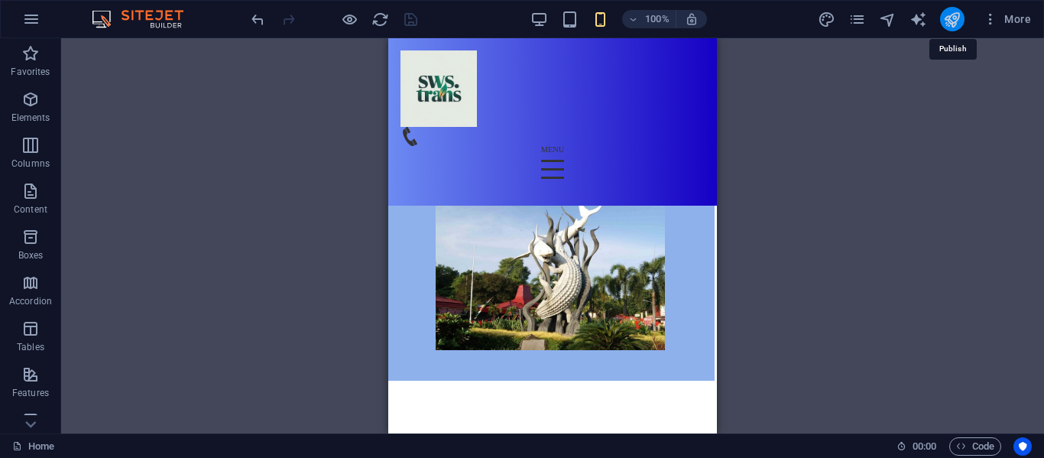
click at [953, 18] on icon "publish" at bounding box center [952, 20] width 18 height 18
